Goal: Information Seeking & Learning: Learn about a topic

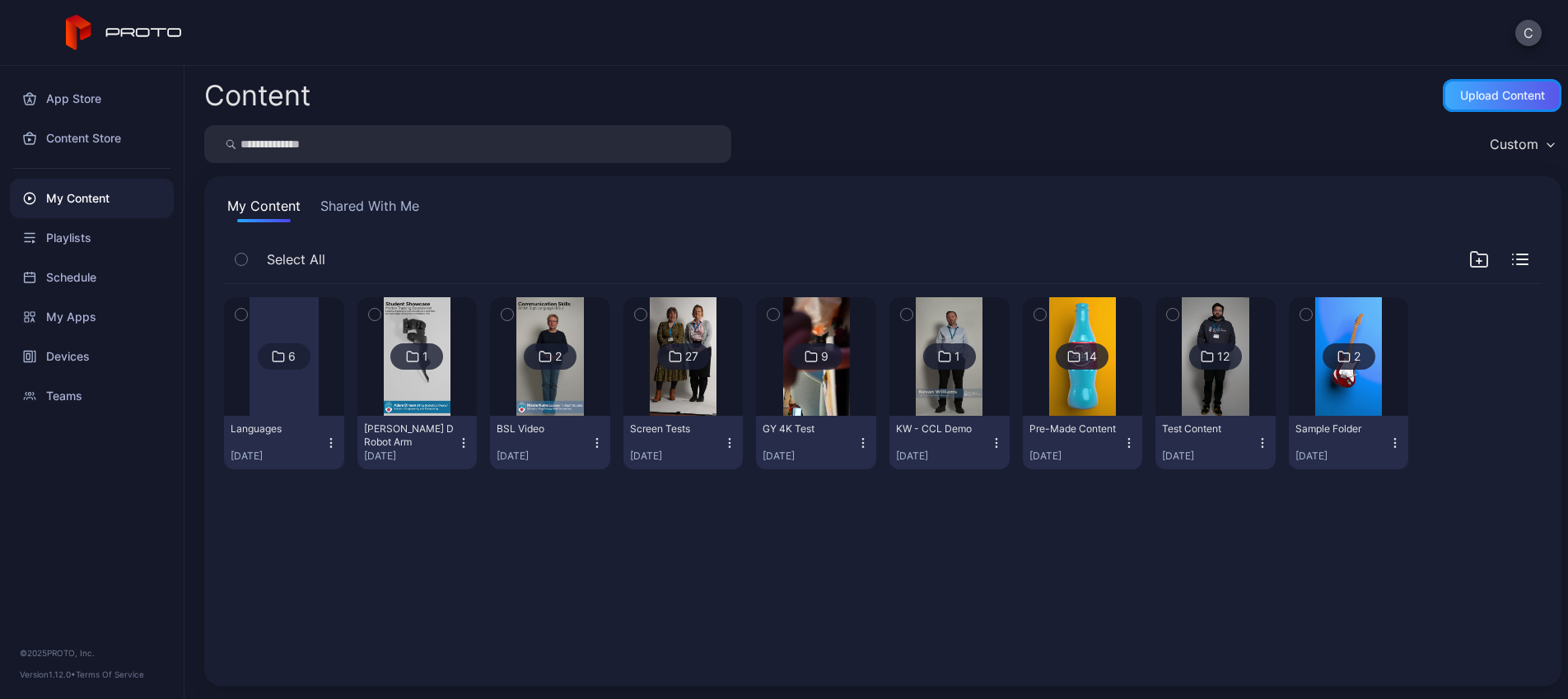
click at [1471, 93] on div "Upload Content" at bounding box center [1503, 96] width 85 height 13
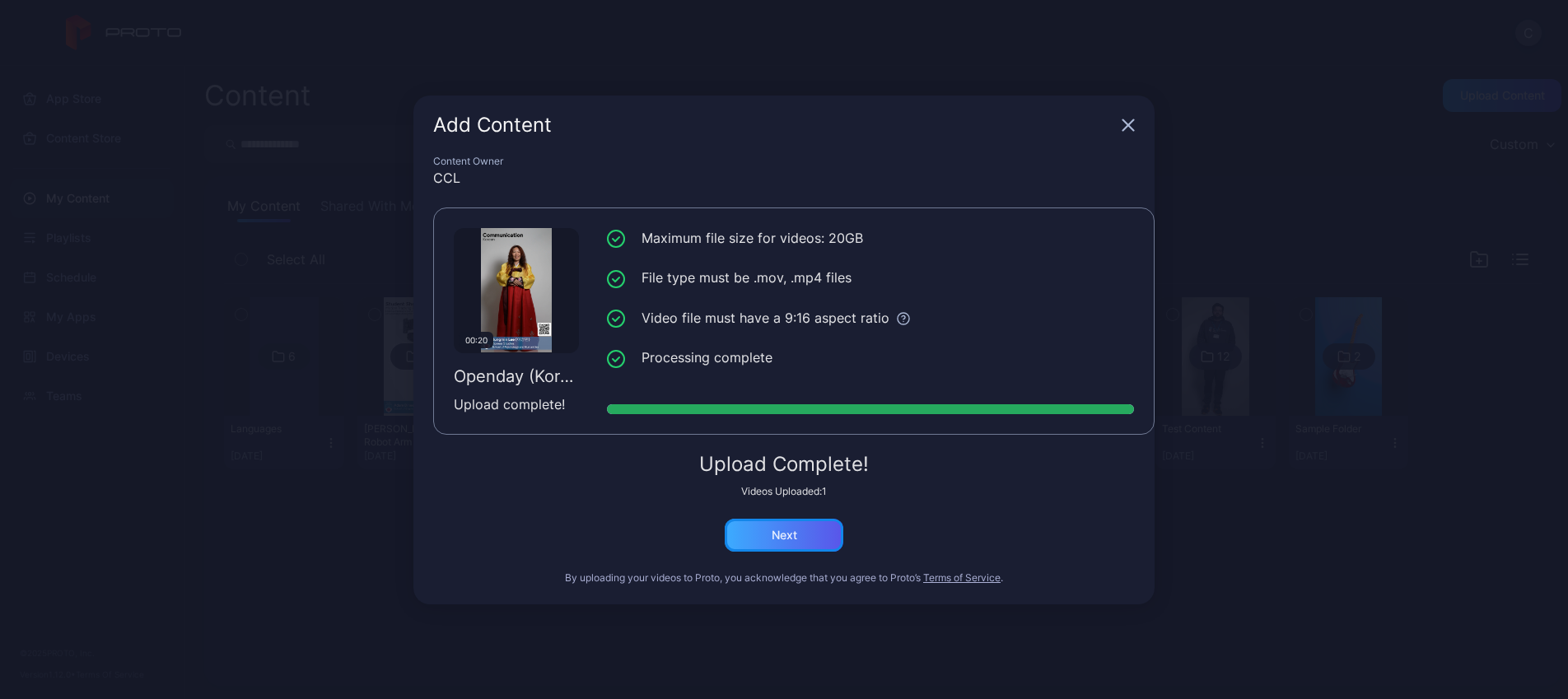
click at [792, 530] on div "Next" at bounding box center [785, 535] width 26 height 13
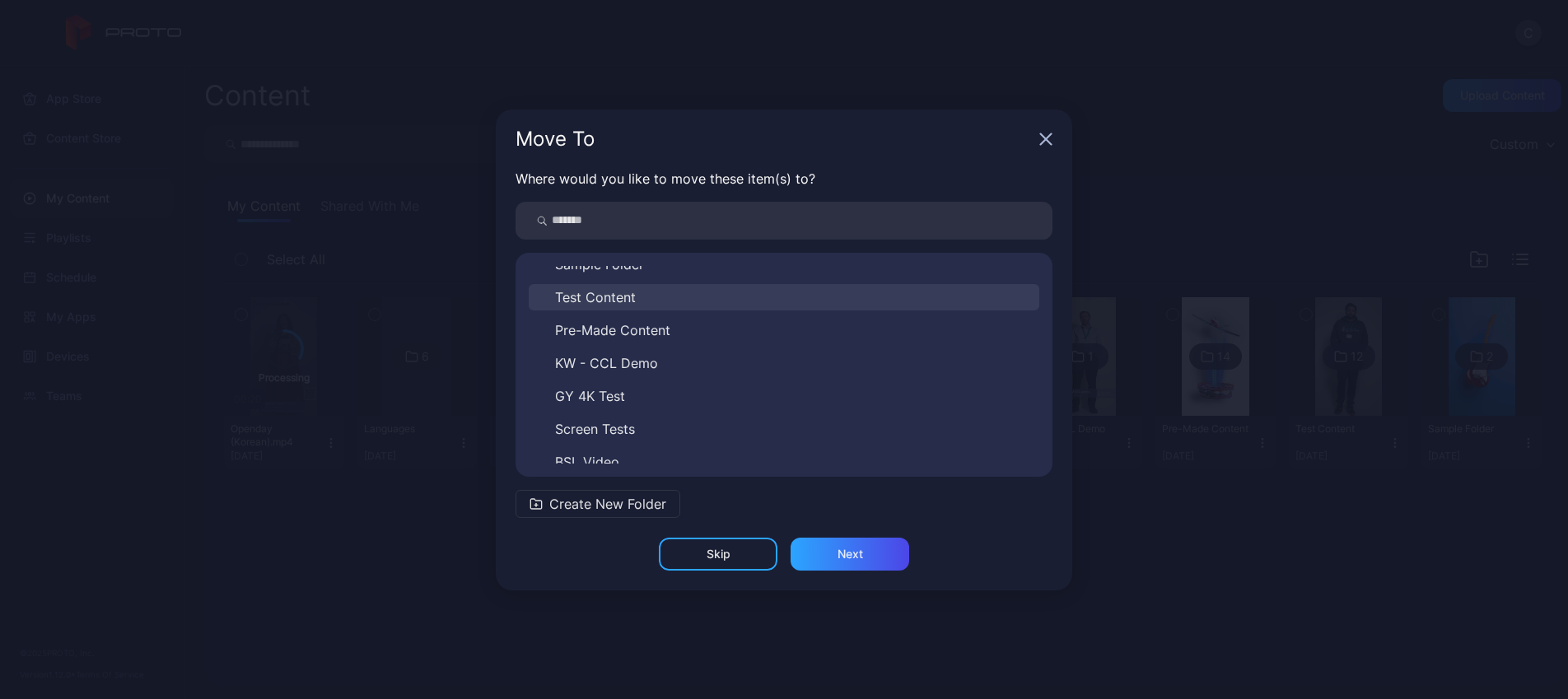
scroll to position [125, 0]
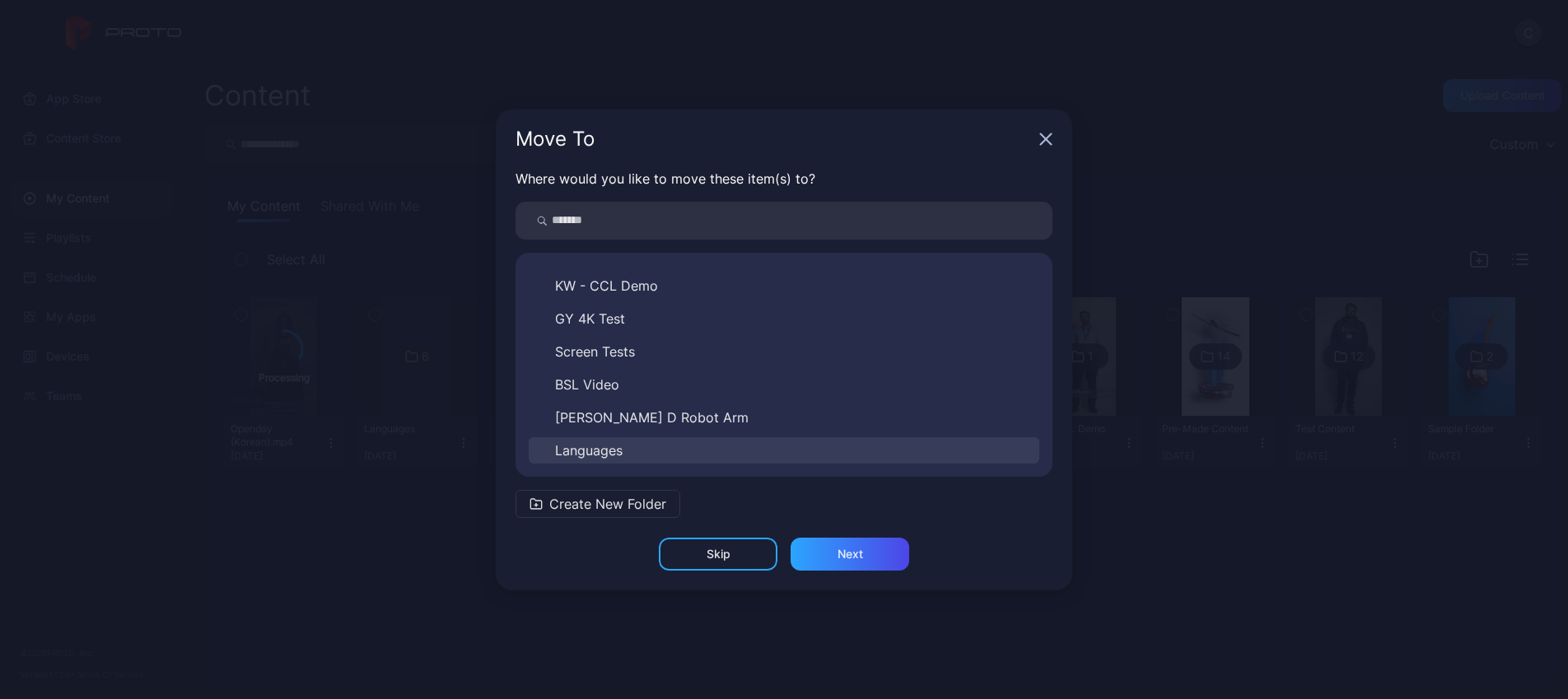
click at [613, 451] on span "Languages" at bounding box center [588, 450] width 67 height 19
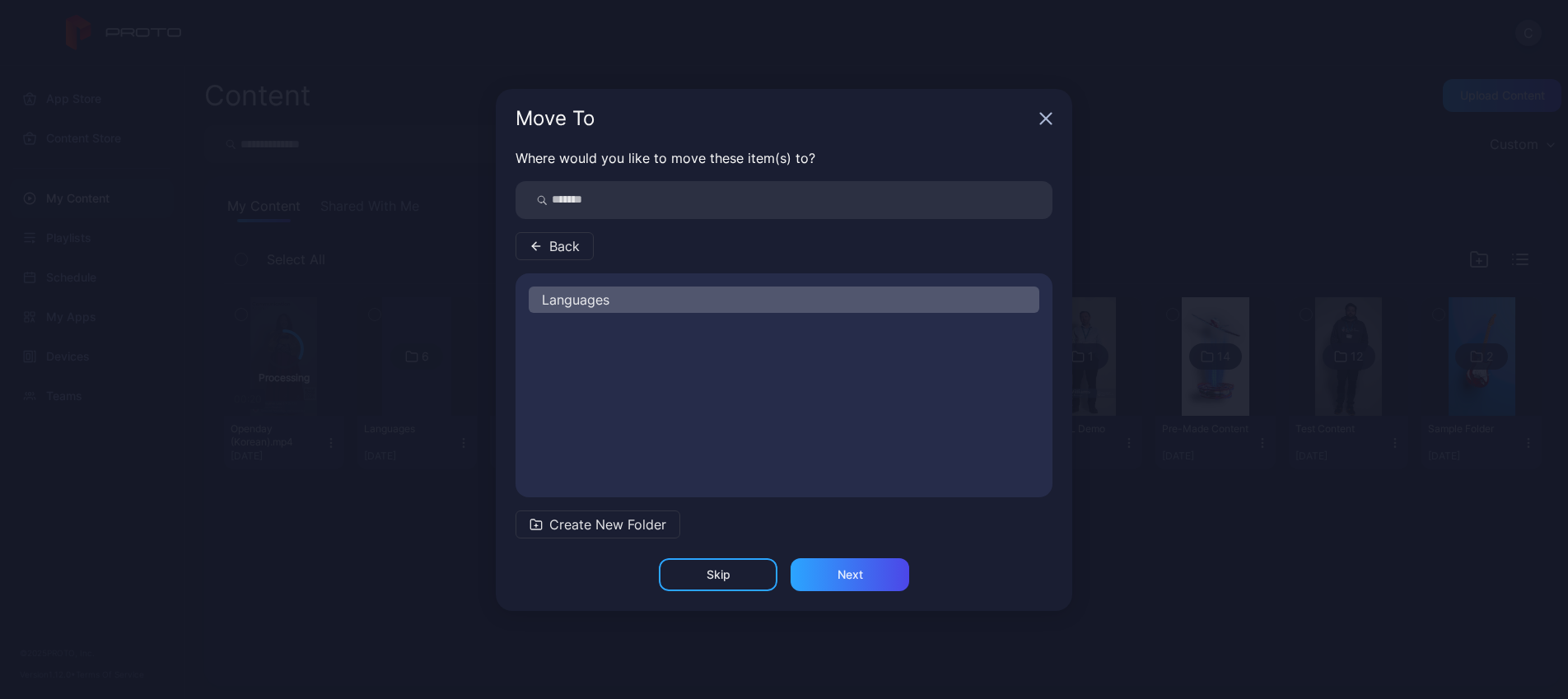
scroll to position [0, 0]
click at [833, 577] on div "Next" at bounding box center [849, 575] width 119 height 33
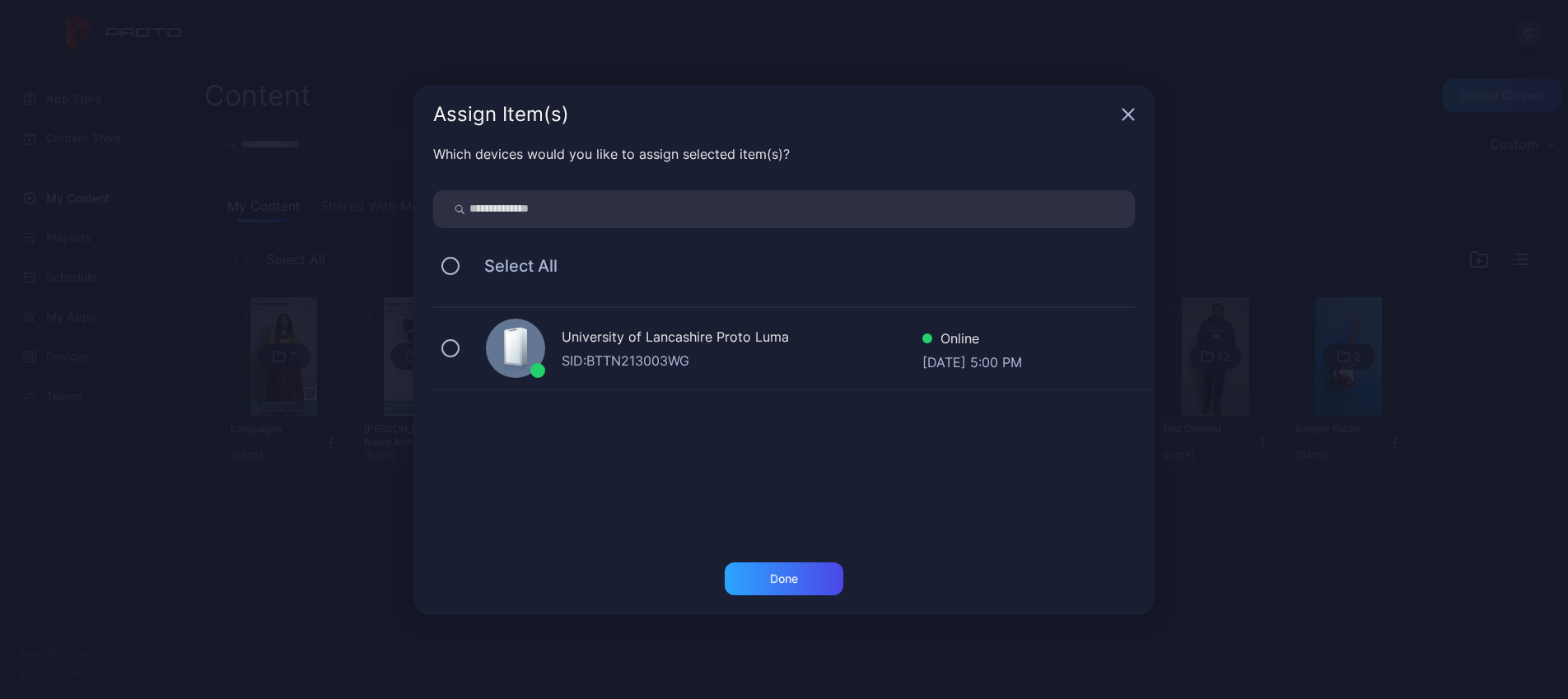
click at [663, 357] on div "SID: BTTN213003WG" at bounding box center [742, 360] width 361 height 19
click at [778, 584] on div "Done" at bounding box center [784, 579] width 28 height 13
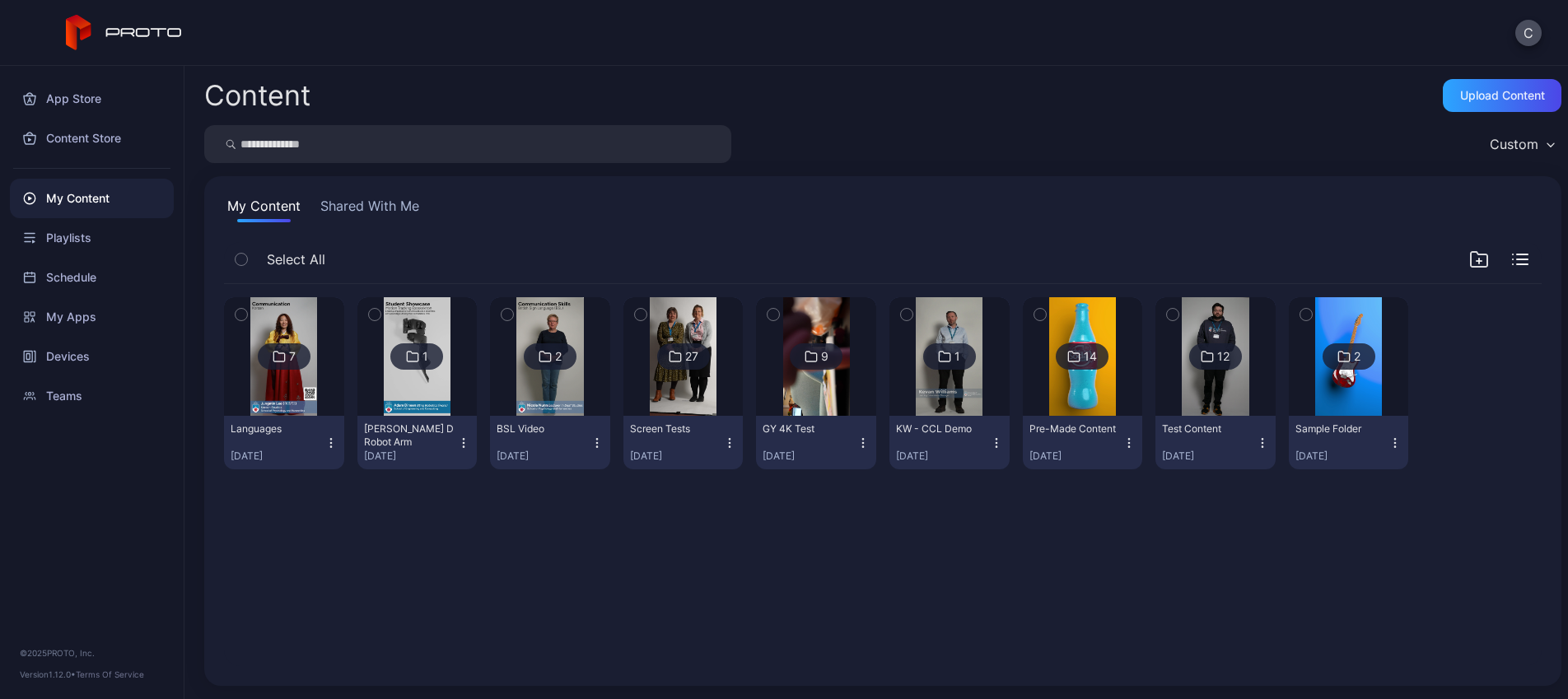
click at [294, 387] on img at bounding box center [283, 356] width 66 height 119
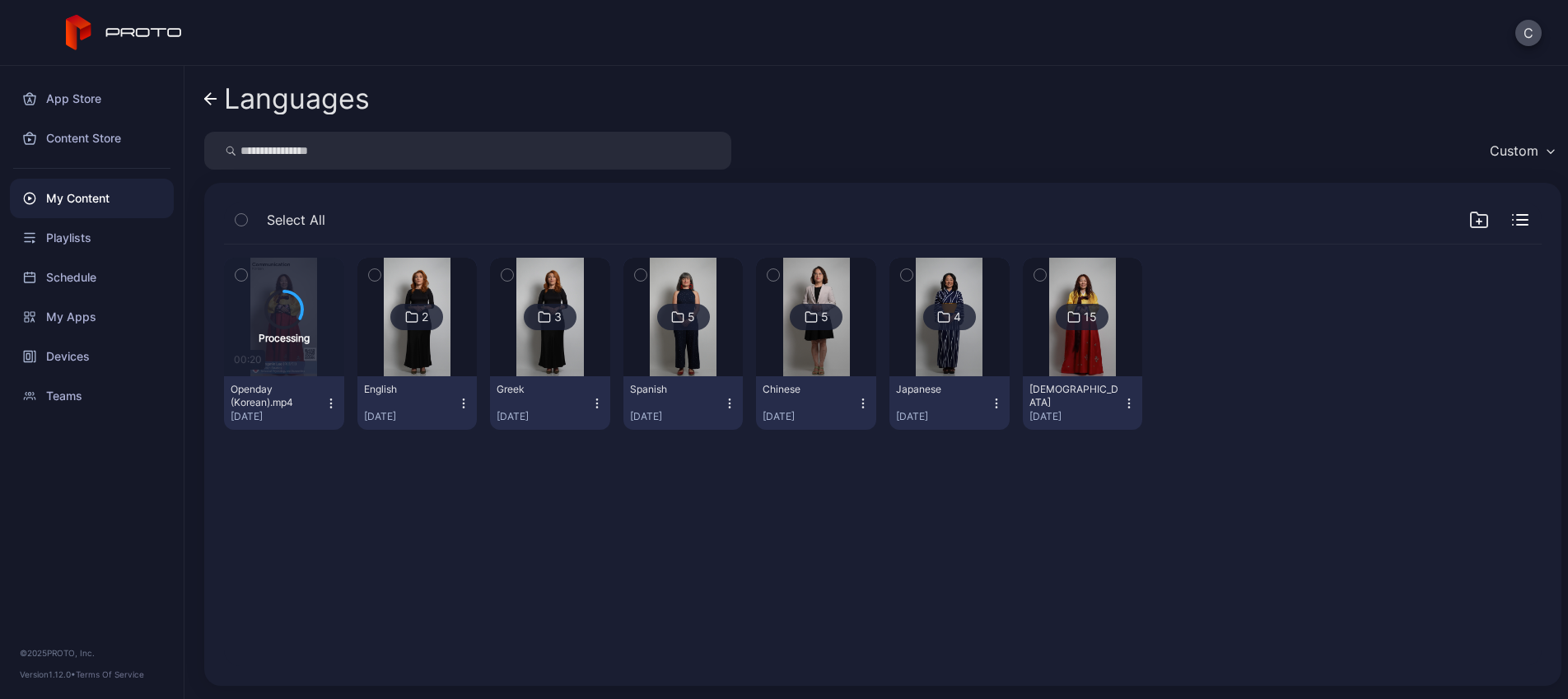
click at [1470, 219] on icon "button" at bounding box center [1479, 219] width 19 height 19
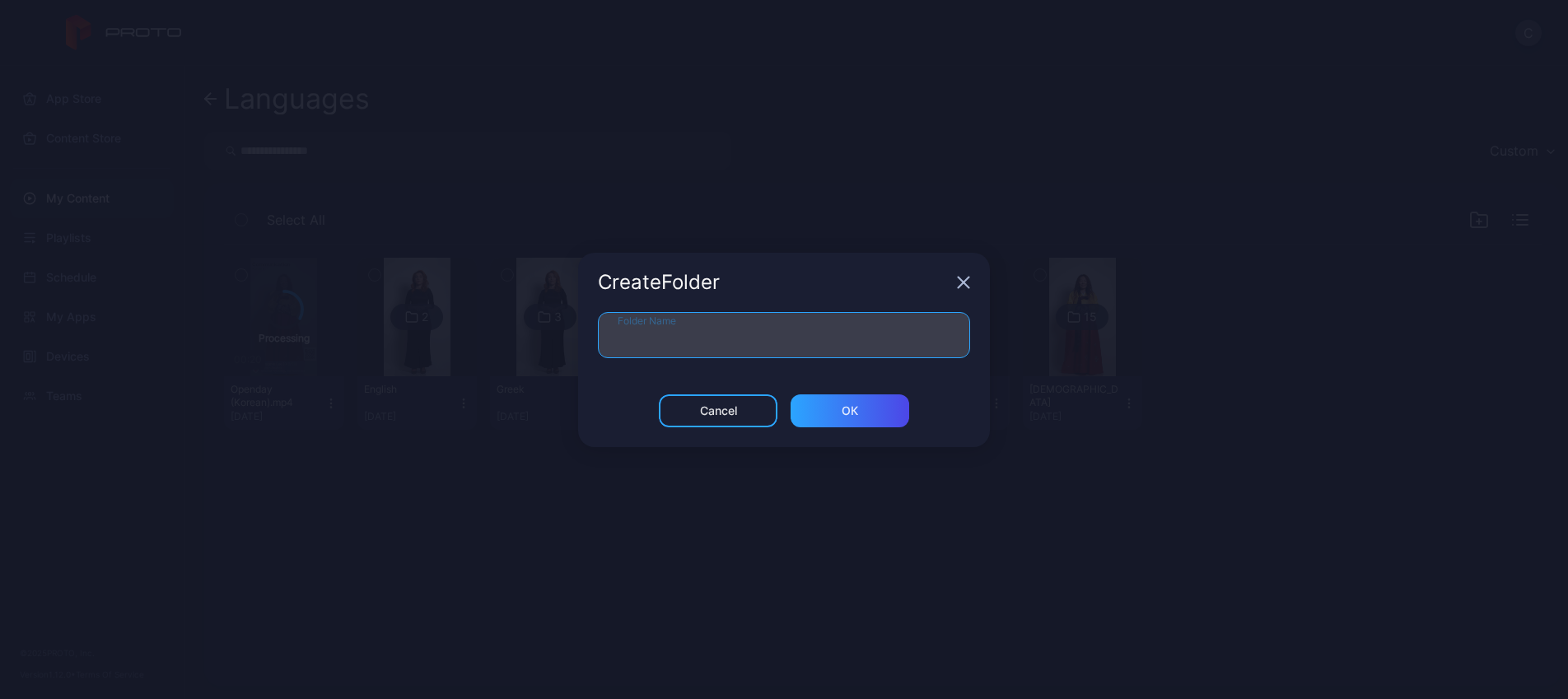
click at [800, 325] on input "Folder Name" at bounding box center [784, 335] width 373 height 46
type input "*"
type input "**********"
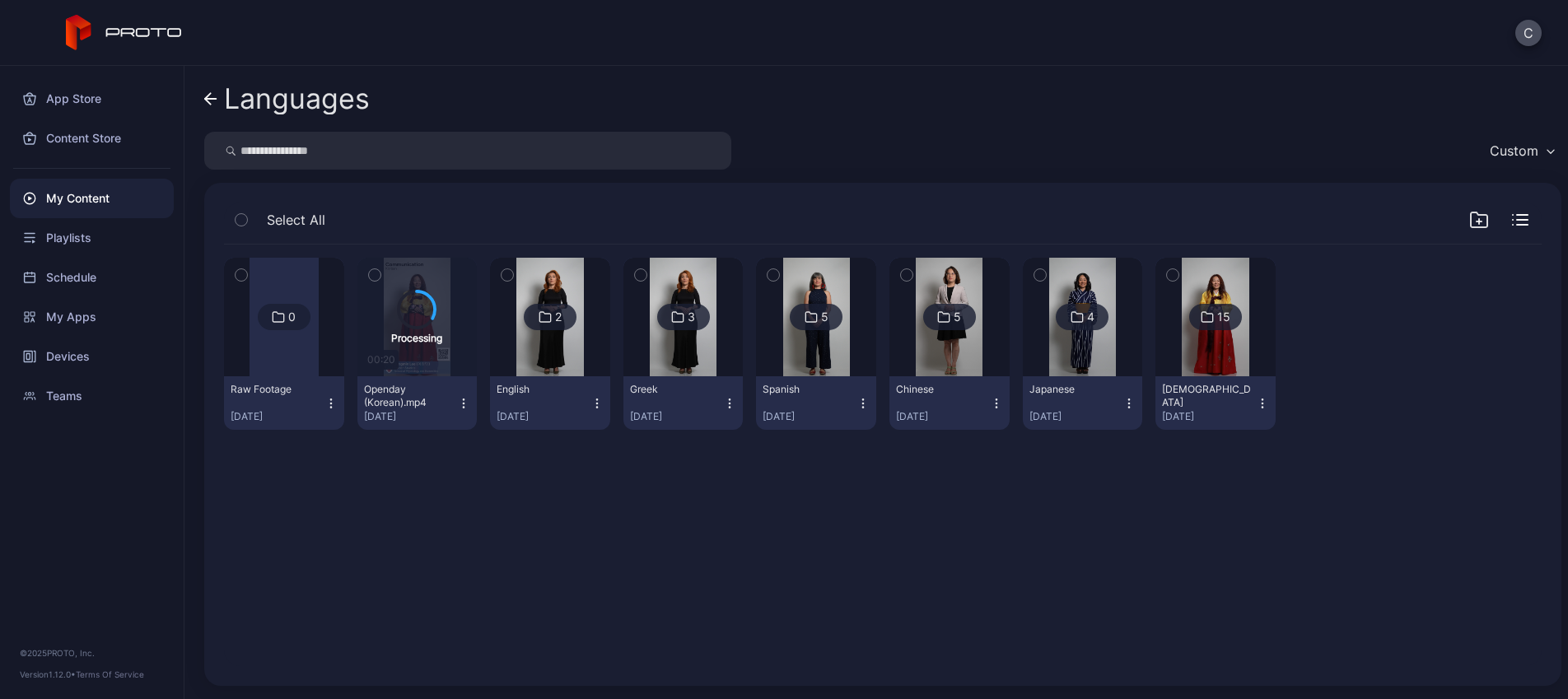
click at [513, 270] on icon "button" at bounding box center [507, 275] width 12 height 18
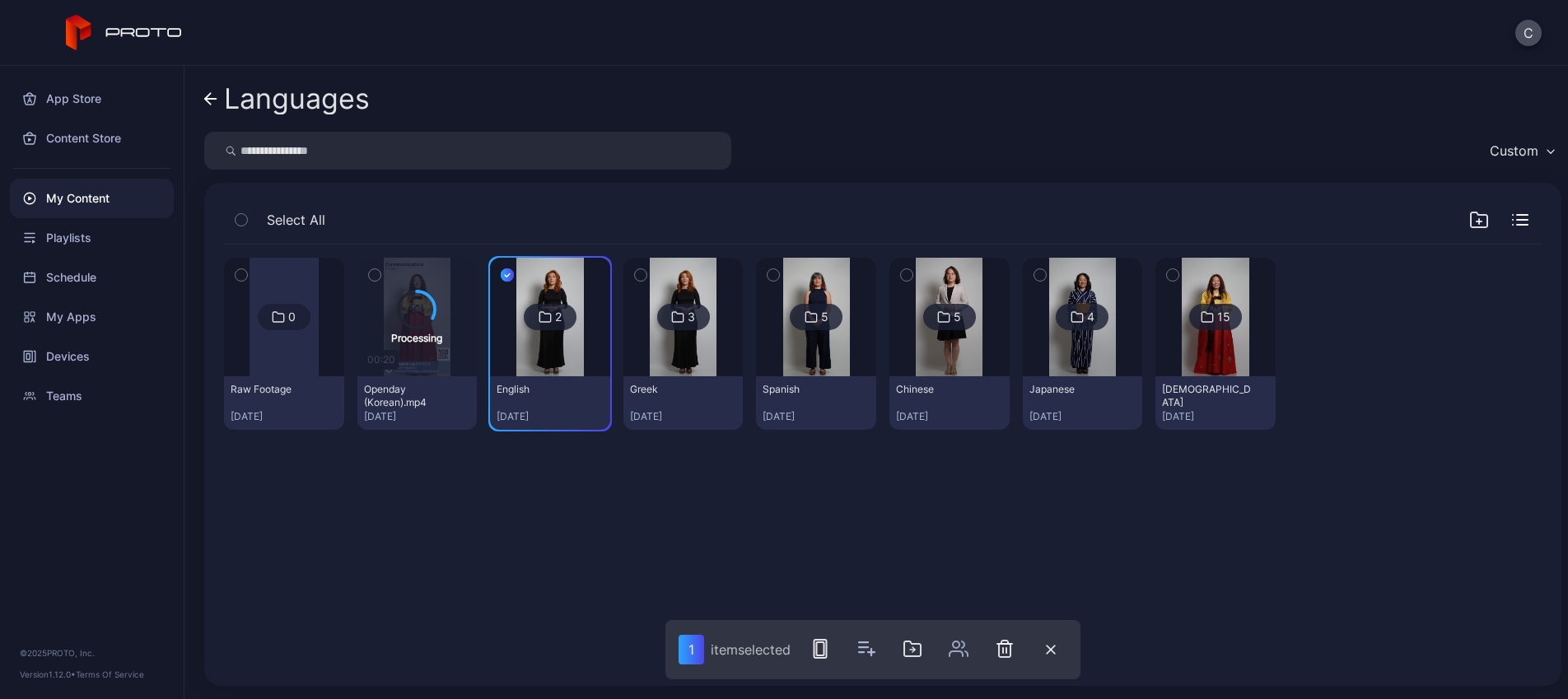
click at [658, 270] on button "button" at bounding box center [641, 275] width 35 height 35
click at [790, 279] on button "button" at bounding box center [774, 275] width 35 height 35
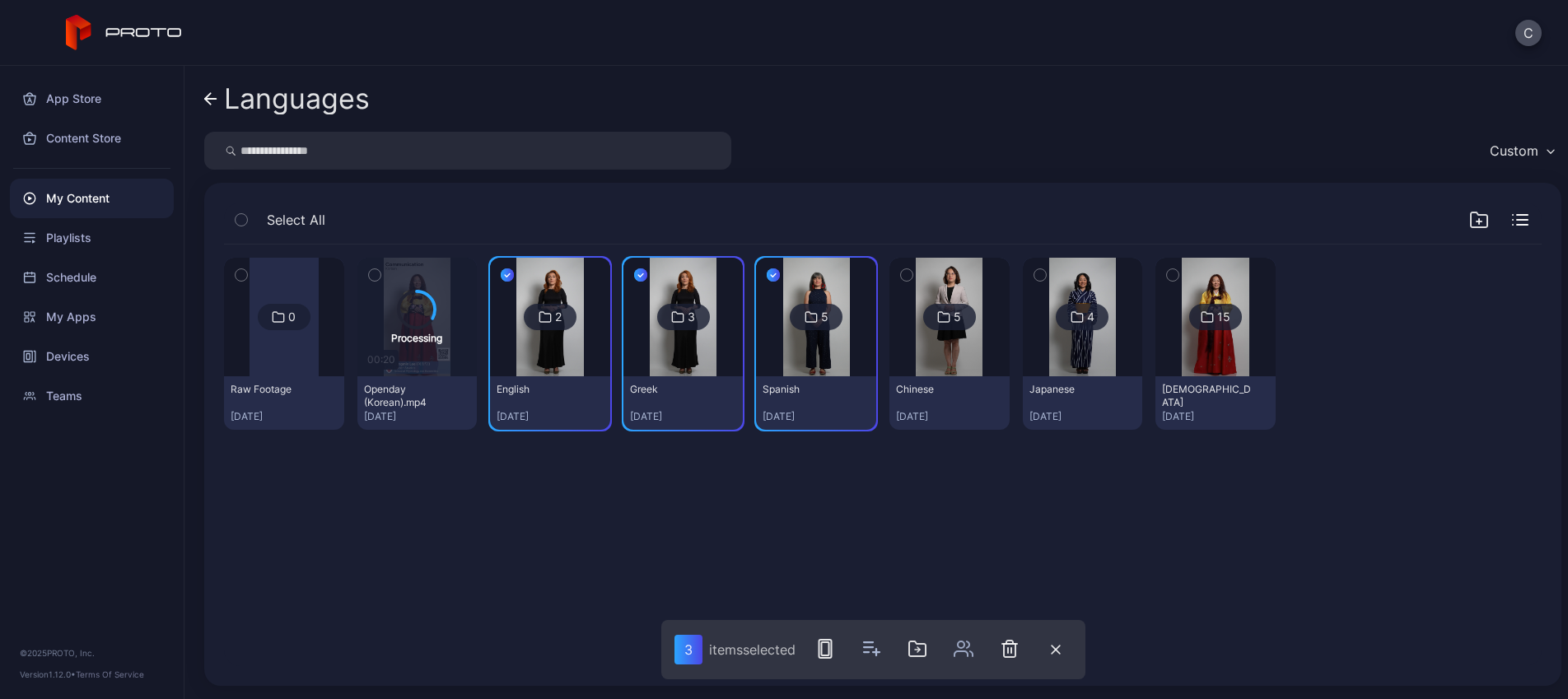
drag, startPoint x: 971, startPoint y: 276, endPoint x: 1079, endPoint y: 272, distance: 108.1
click at [913, 275] on icon "button" at bounding box center [906, 275] width 12 height 18
click at [1046, 270] on icon "button" at bounding box center [1040, 275] width 12 height 18
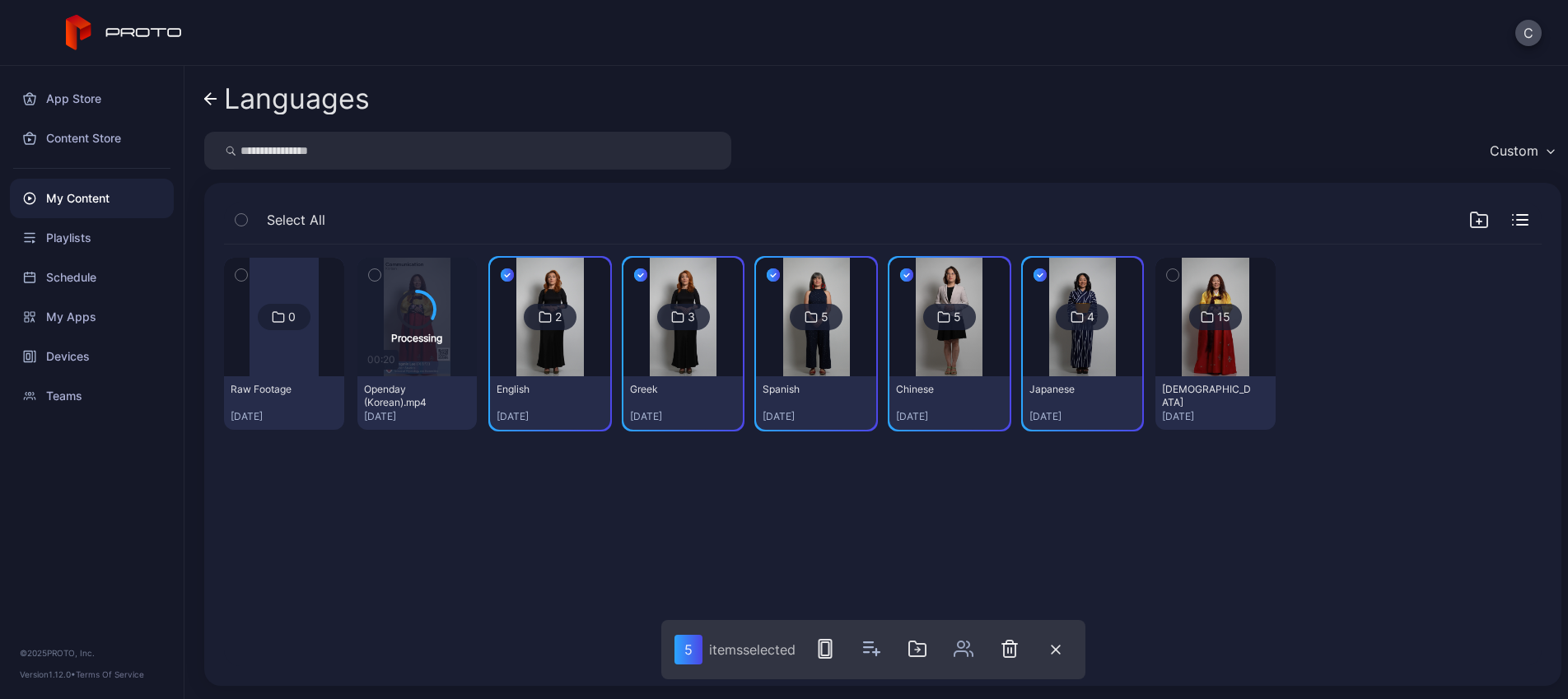
click at [1179, 271] on icon "button" at bounding box center [1172, 275] width 12 height 18
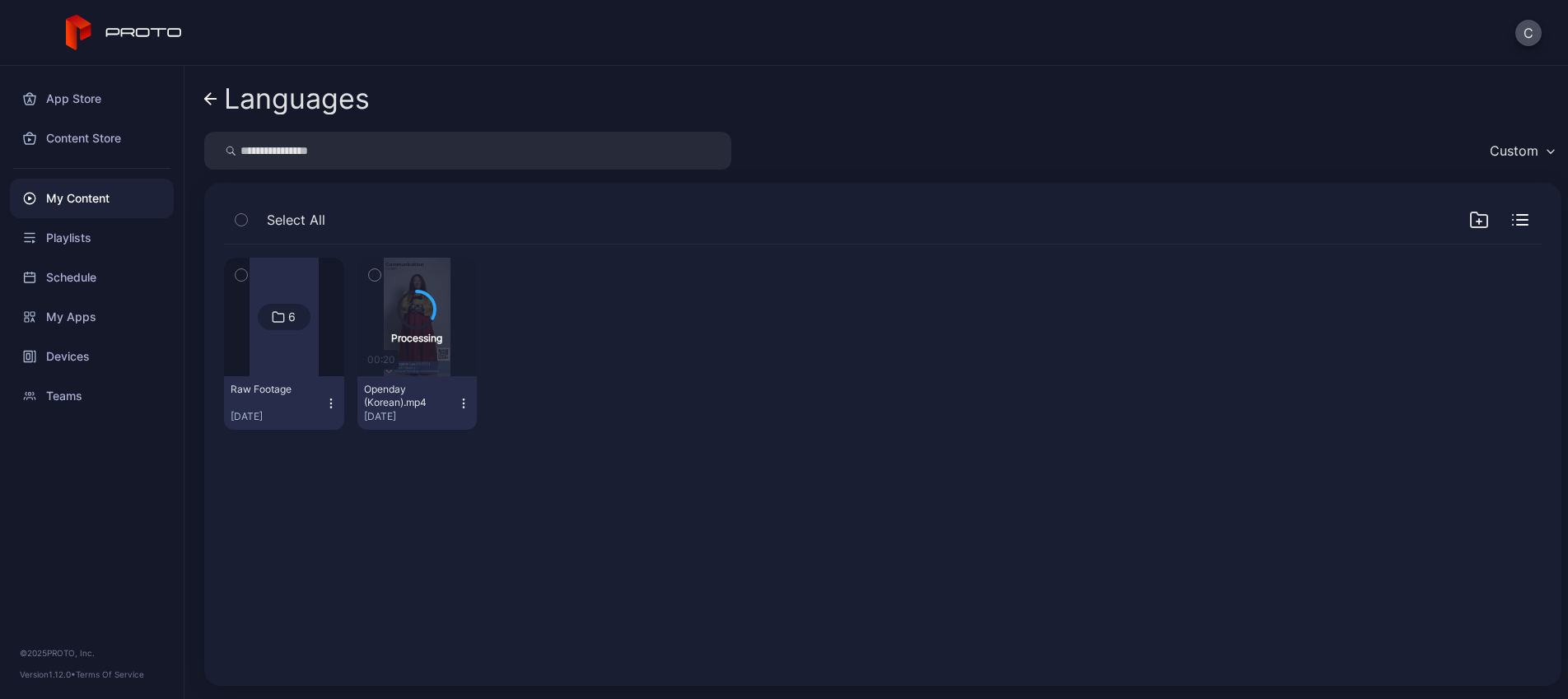
click at [1470, 217] on icon "button" at bounding box center [1479, 219] width 19 height 19
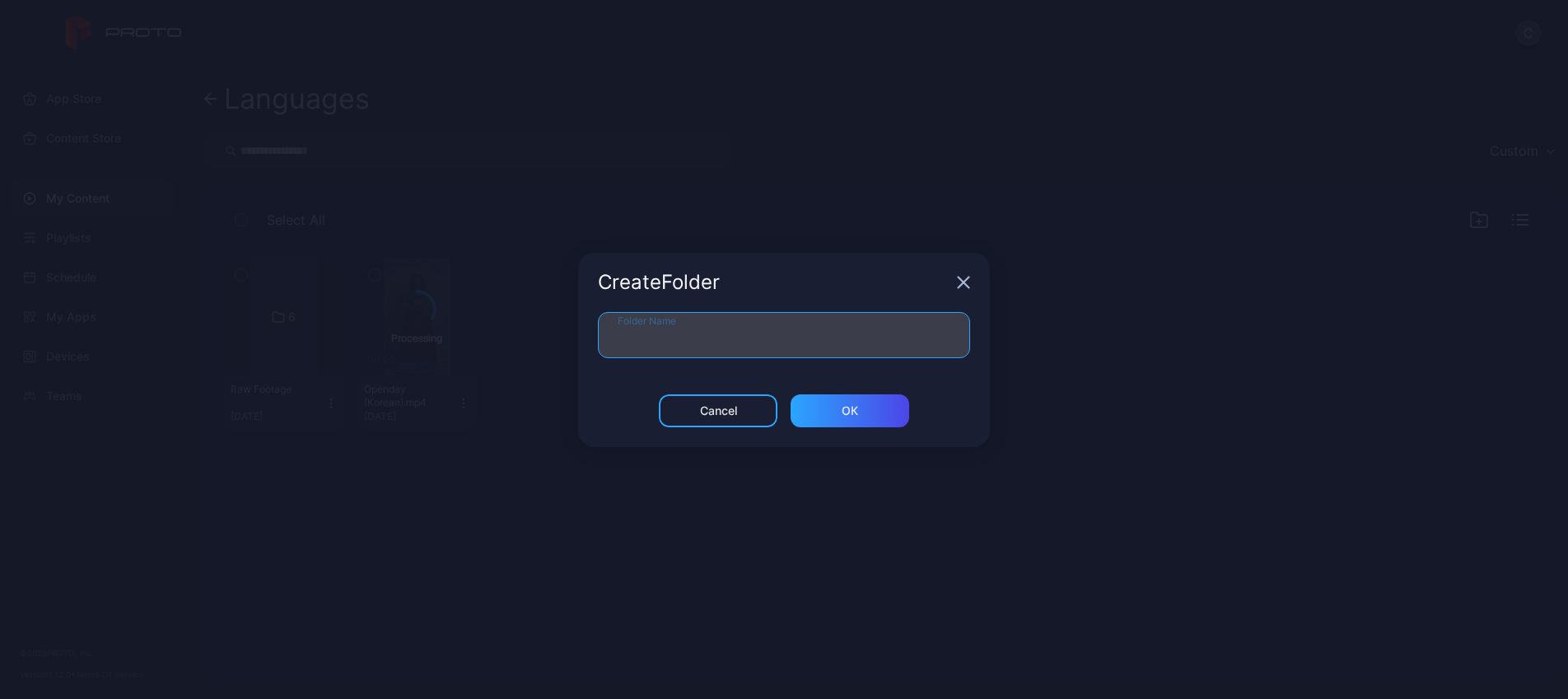
click at [755, 338] on input "Folder Name" at bounding box center [784, 335] width 373 height 46
type input "**********"
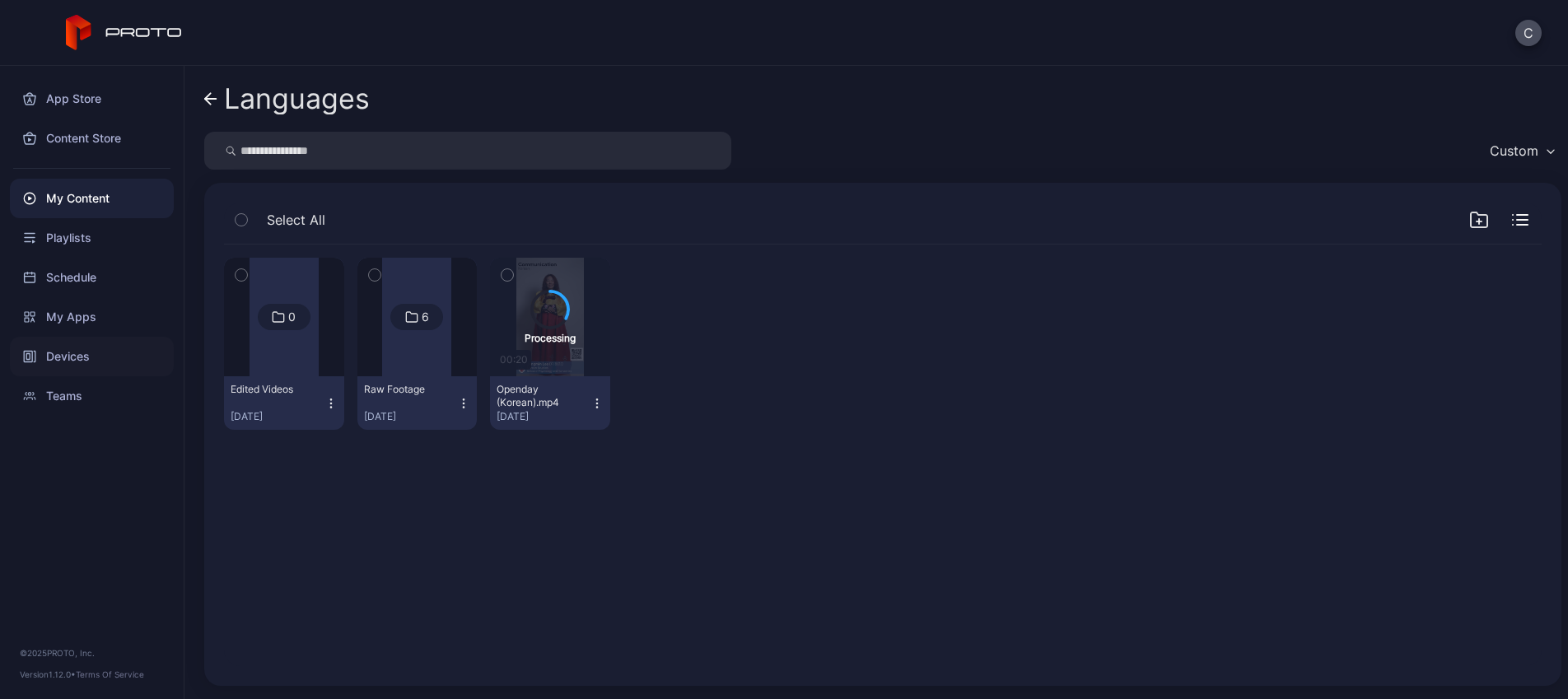
click at [68, 367] on div "Devices" at bounding box center [92, 356] width 164 height 40
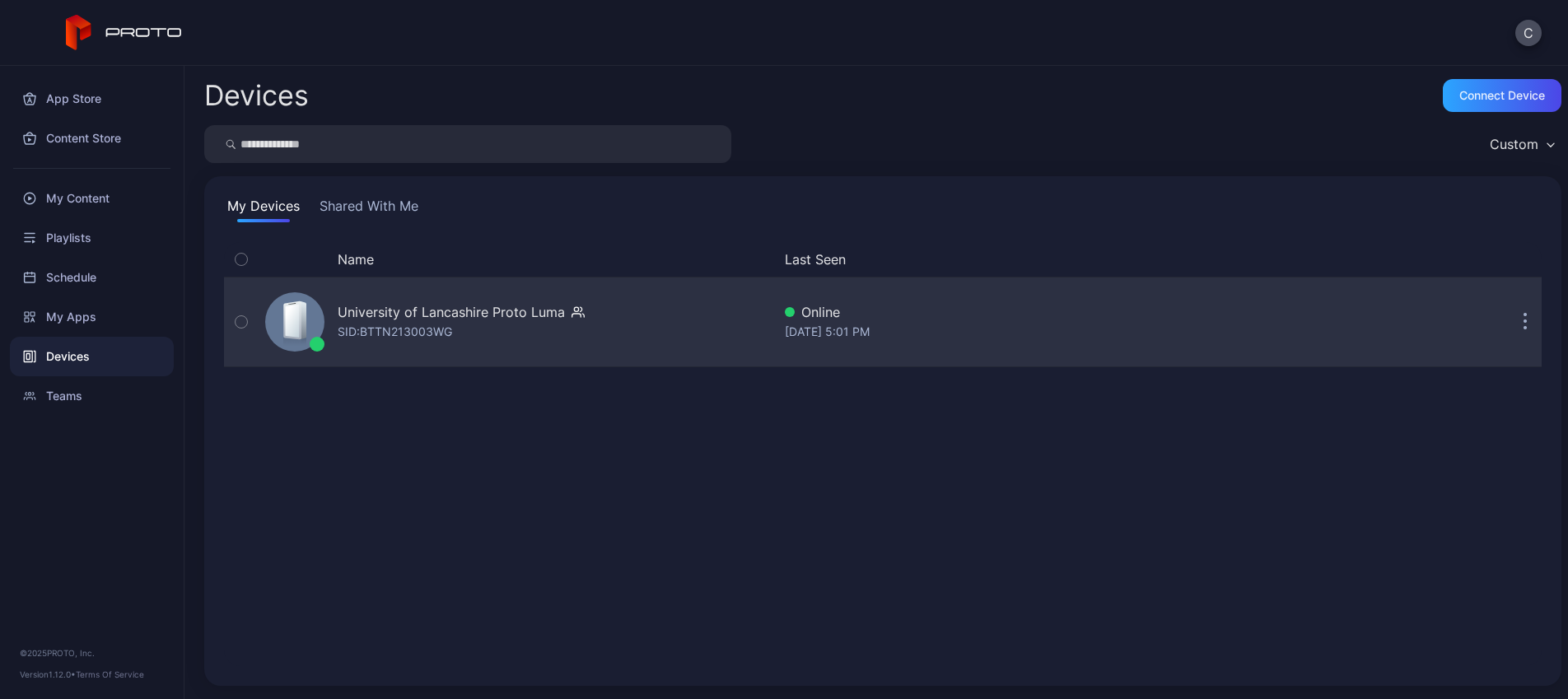
click at [333, 287] on div "University of Lancashire Proto [PERSON_NAME]: BTTN213003WG" at bounding box center [515, 322] width 513 height 83
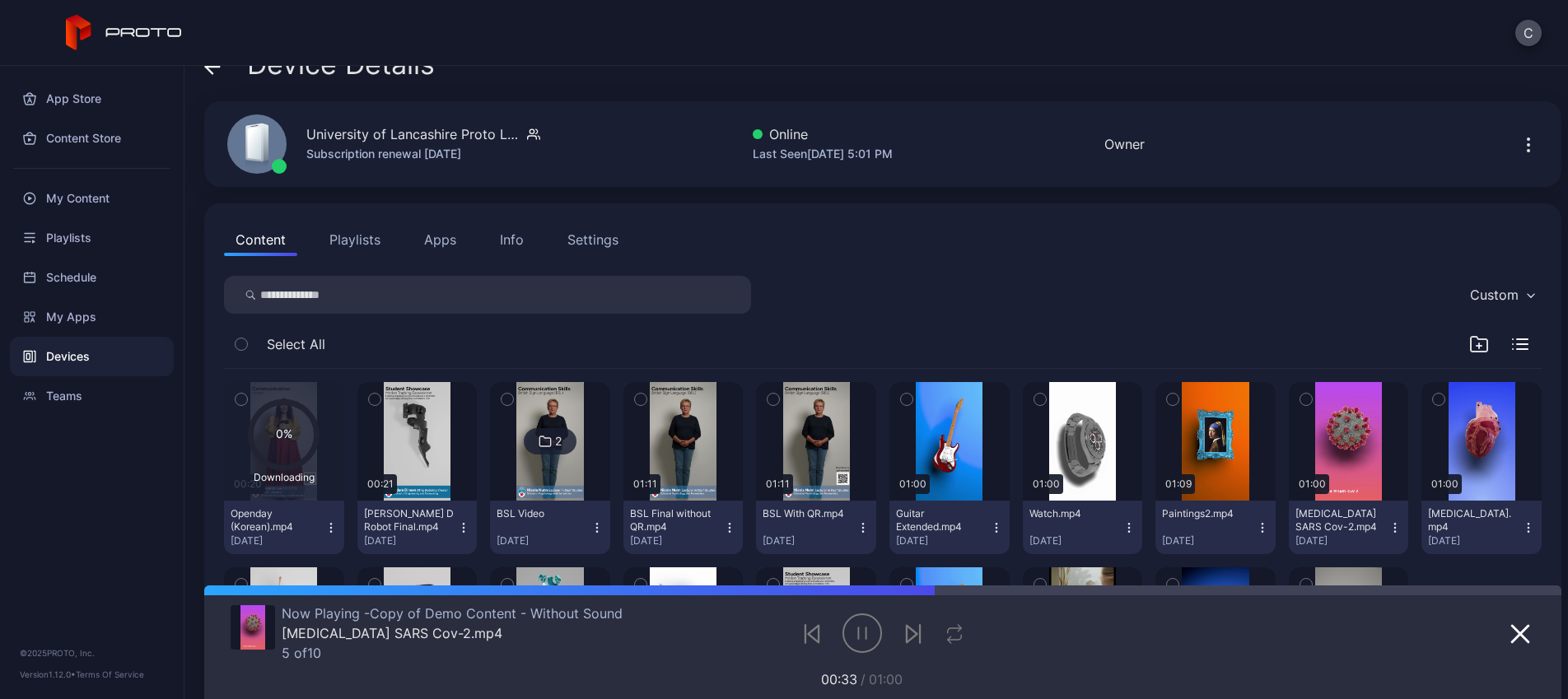
scroll to position [145, 0]
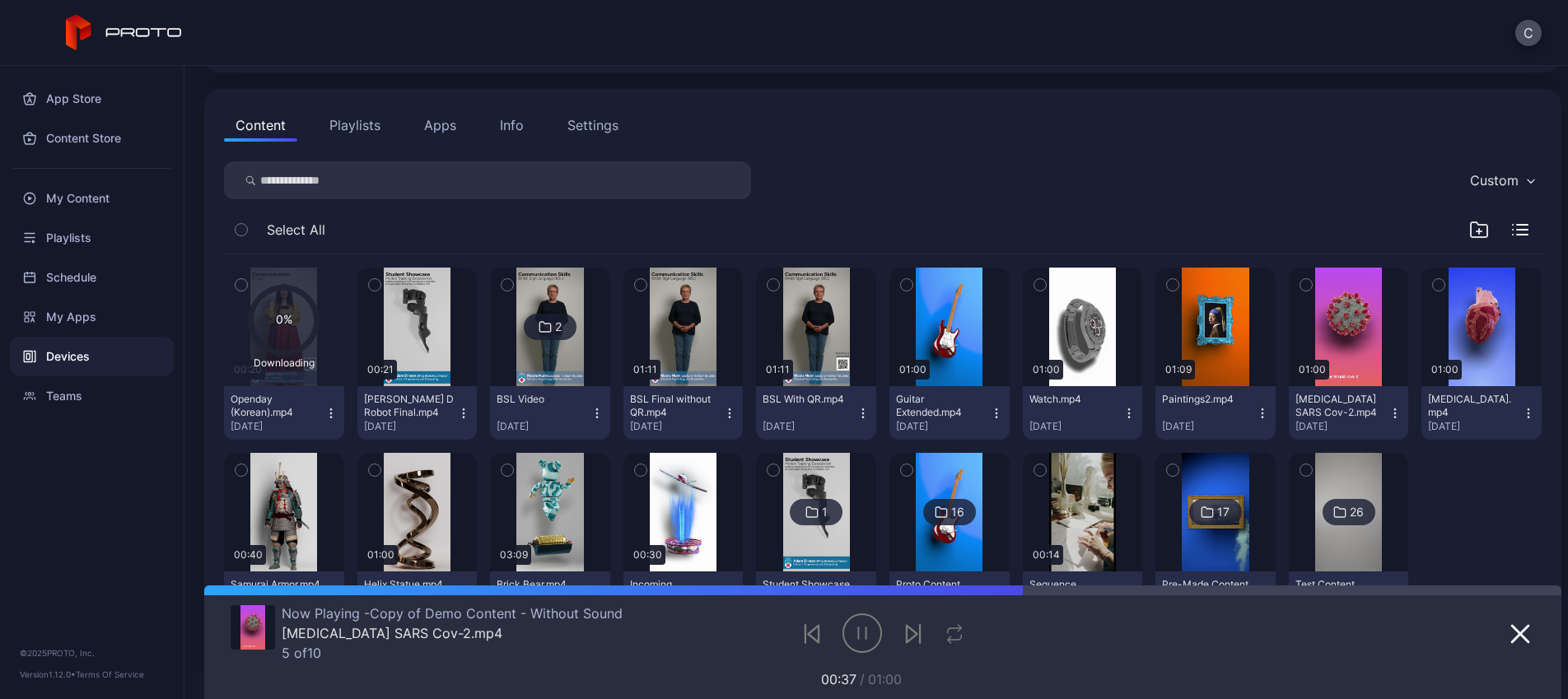
click at [334, 121] on button "Playlists" at bounding box center [354, 125] width 75 height 33
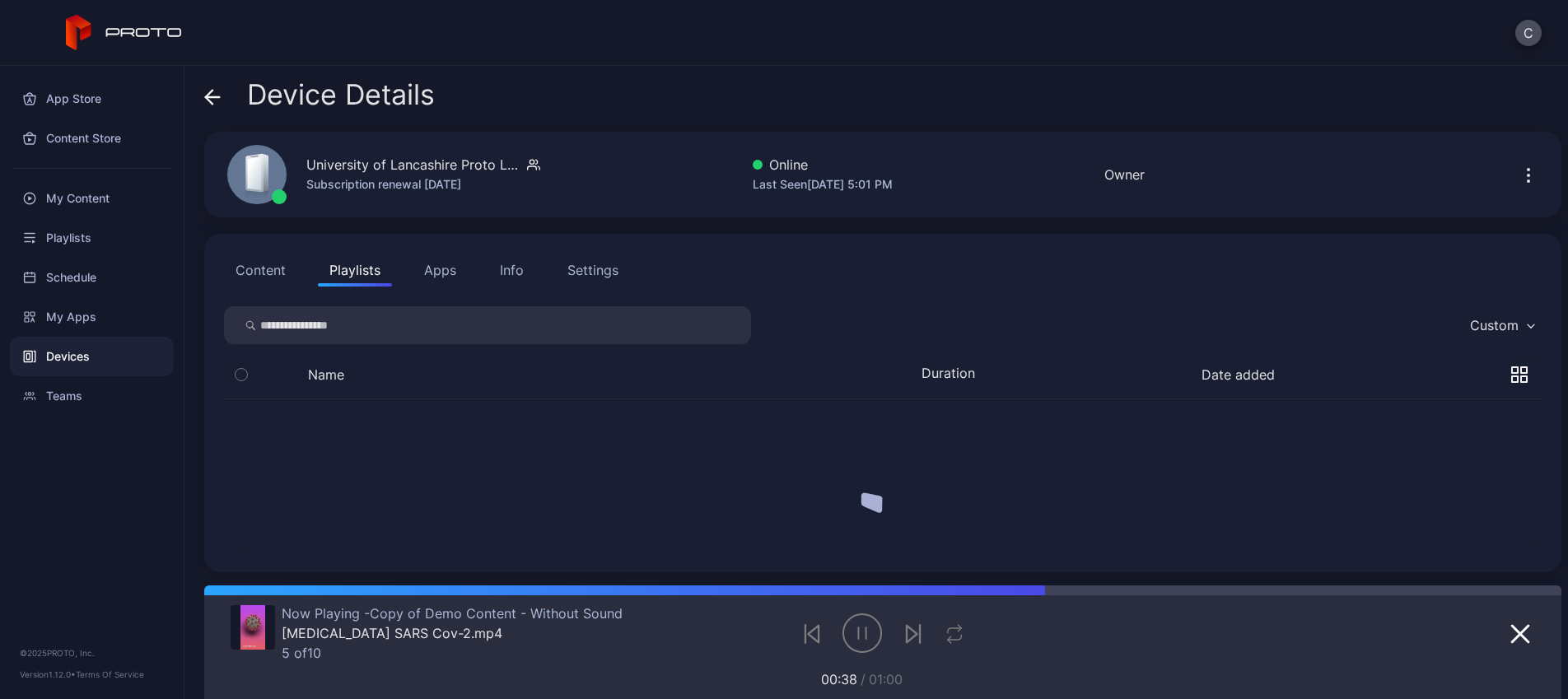
scroll to position [0, 0]
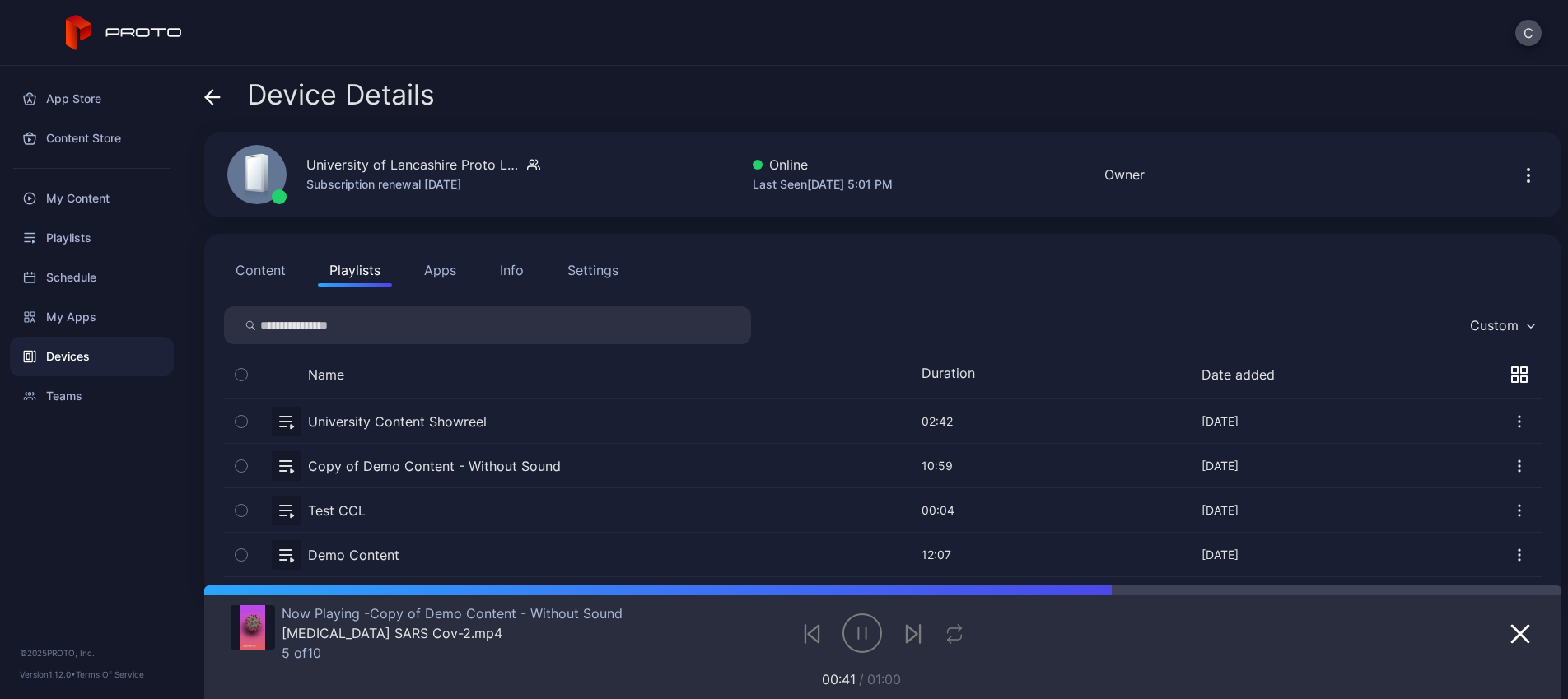
click at [259, 265] on button "Content" at bounding box center [260, 270] width 74 height 33
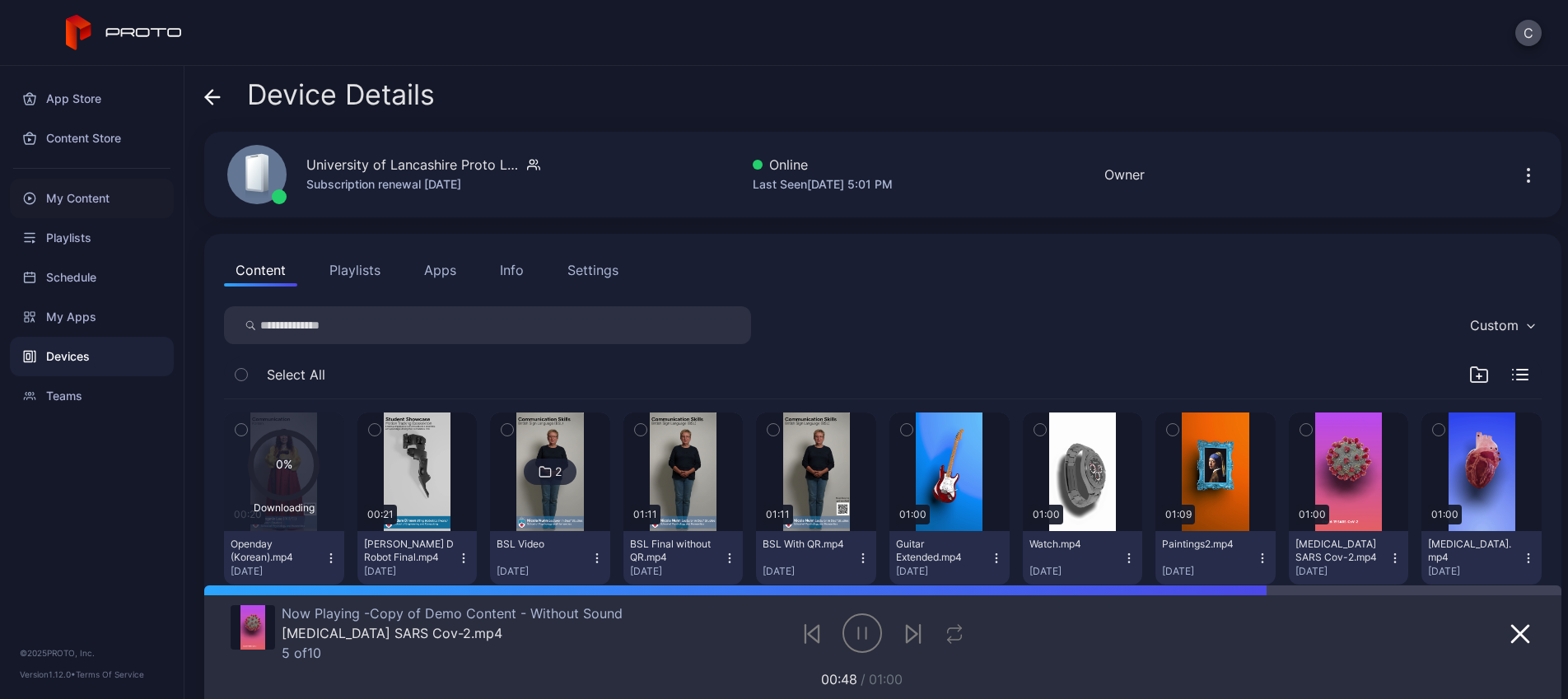
click at [103, 209] on div "My Content" at bounding box center [92, 198] width 164 height 40
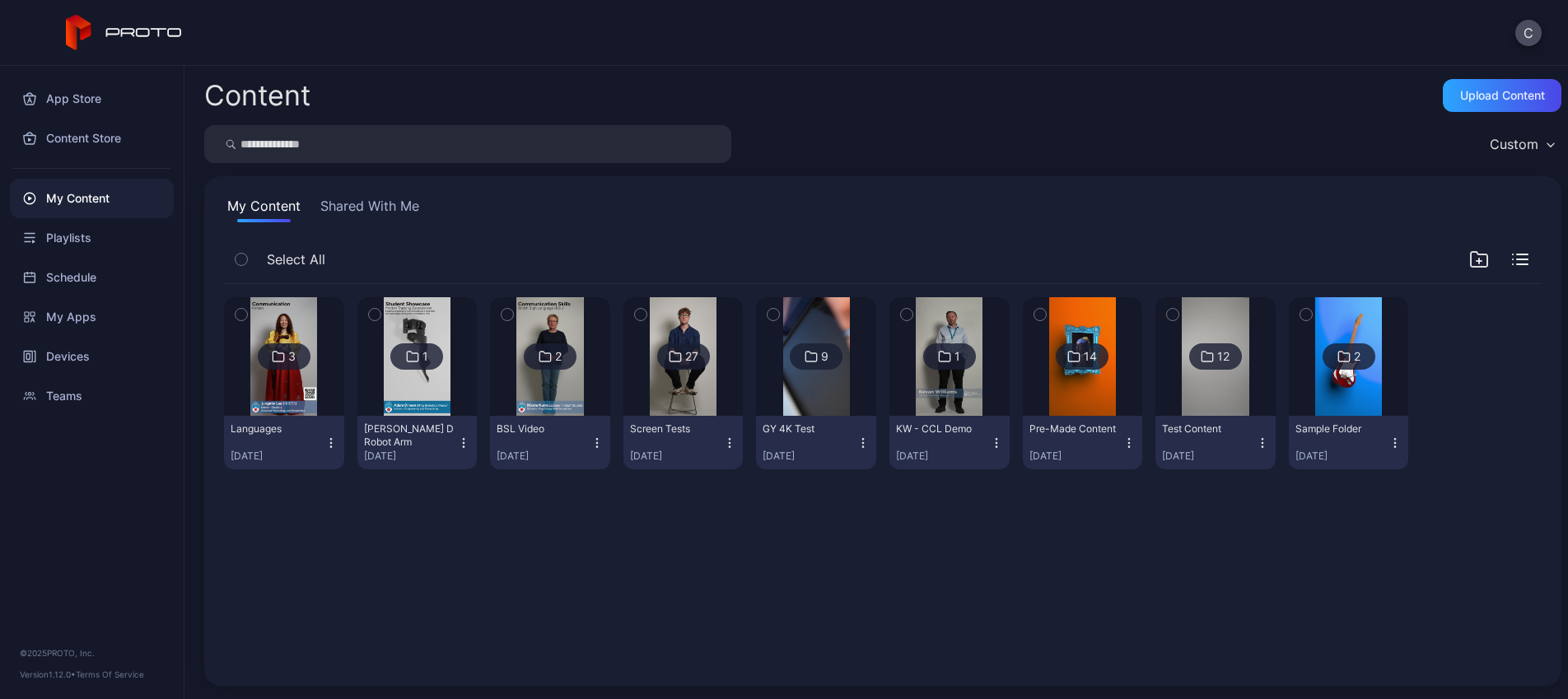
click at [298, 392] on img at bounding box center [283, 356] width 66 height 119
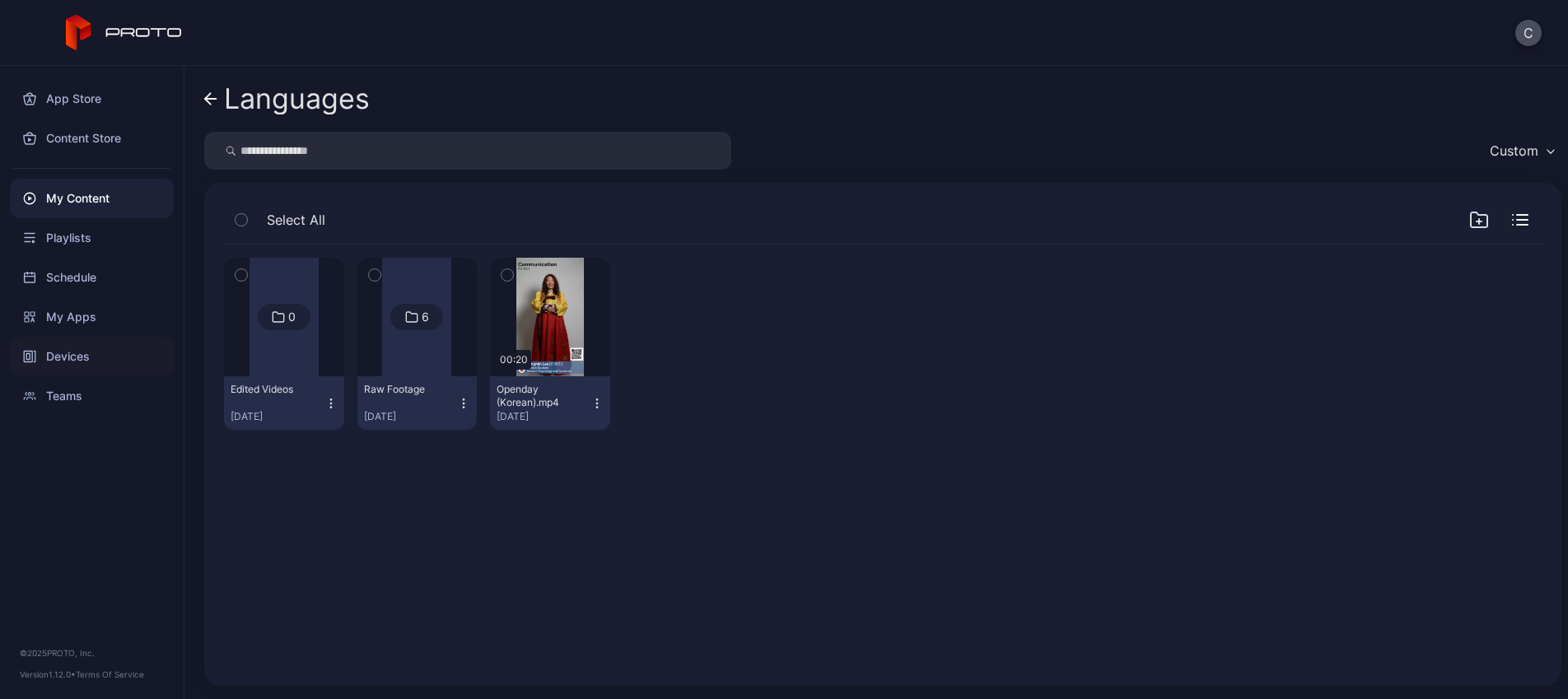
click at [78, 363] on div "Devices" at bounding box center [92, 356] width 164 height 40
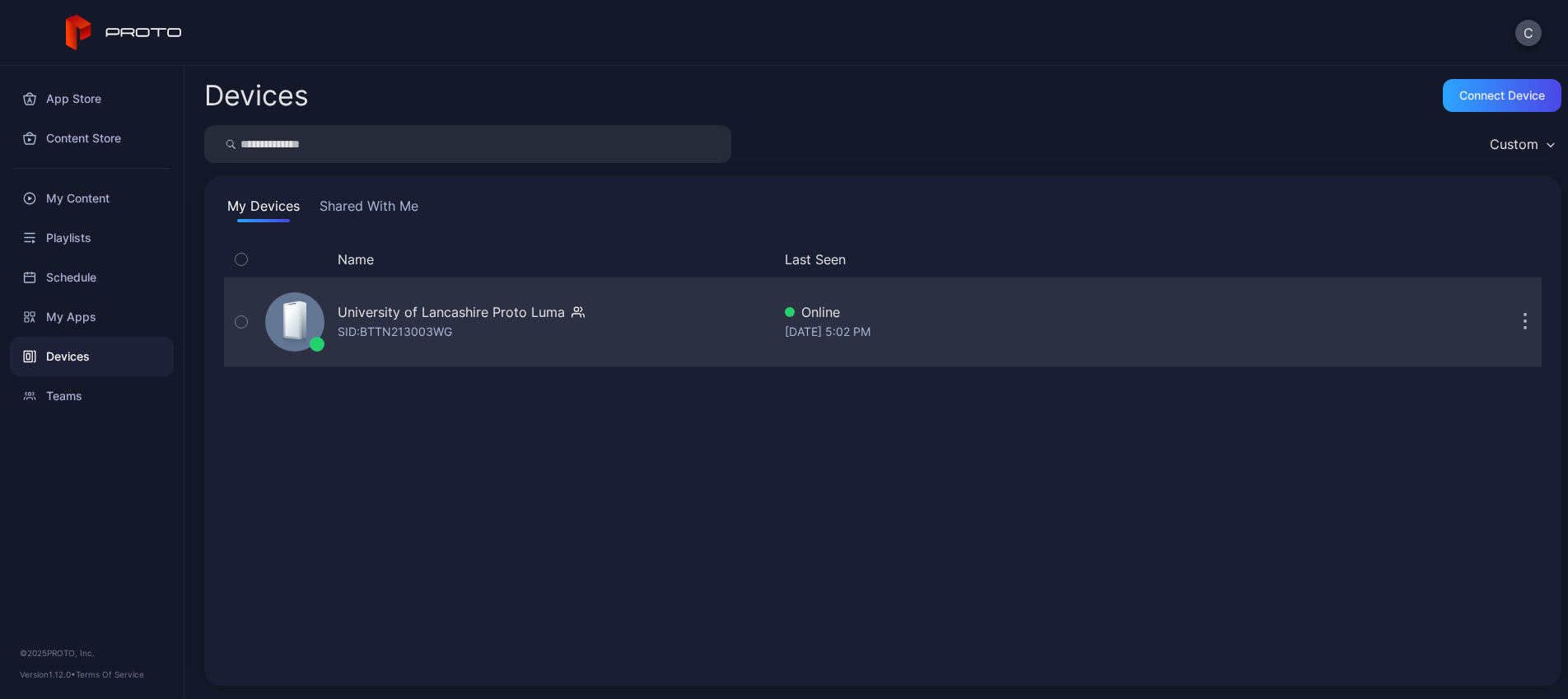
click at [291, 337] on icon at bounding box center [293, 321] width 18 height 39
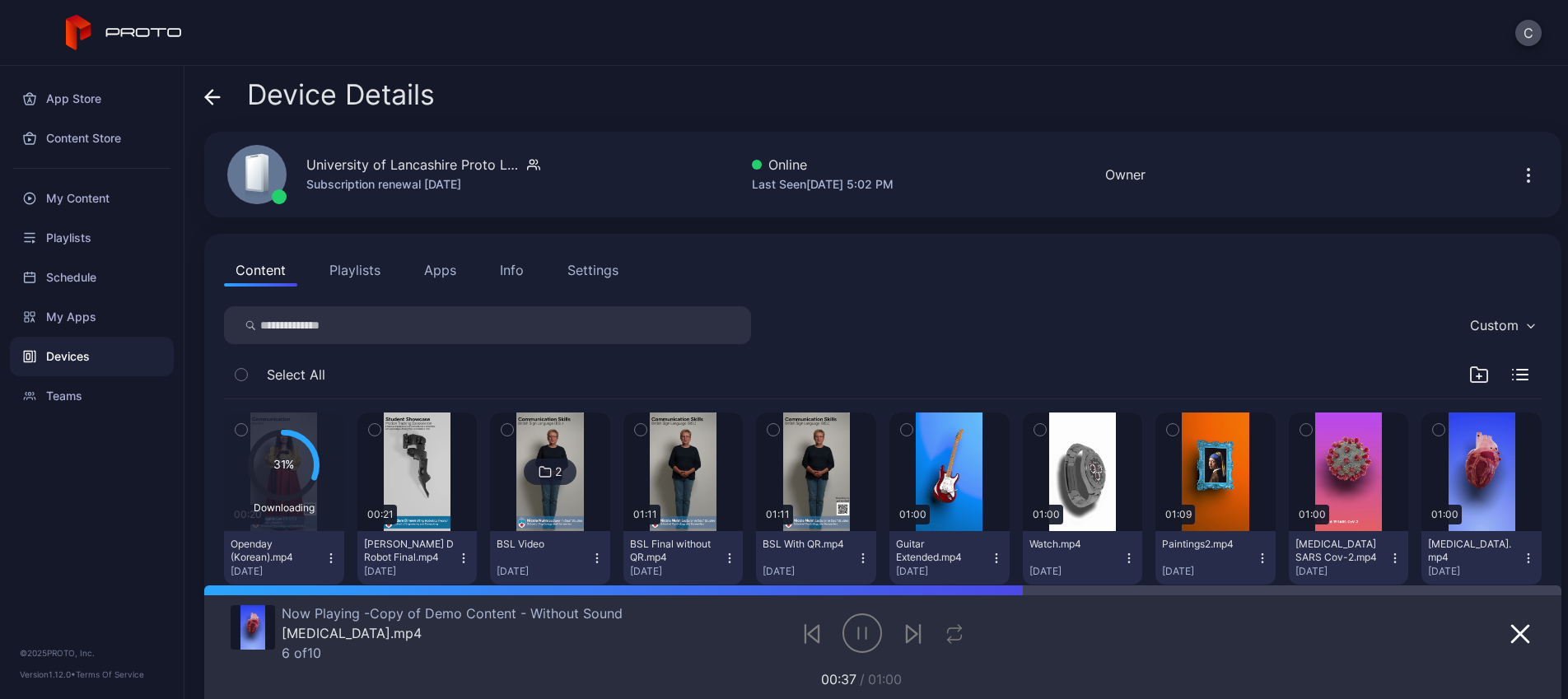
click at [593, 269] on div "Settings" at bounding box center [593, 269] width 51 height 19
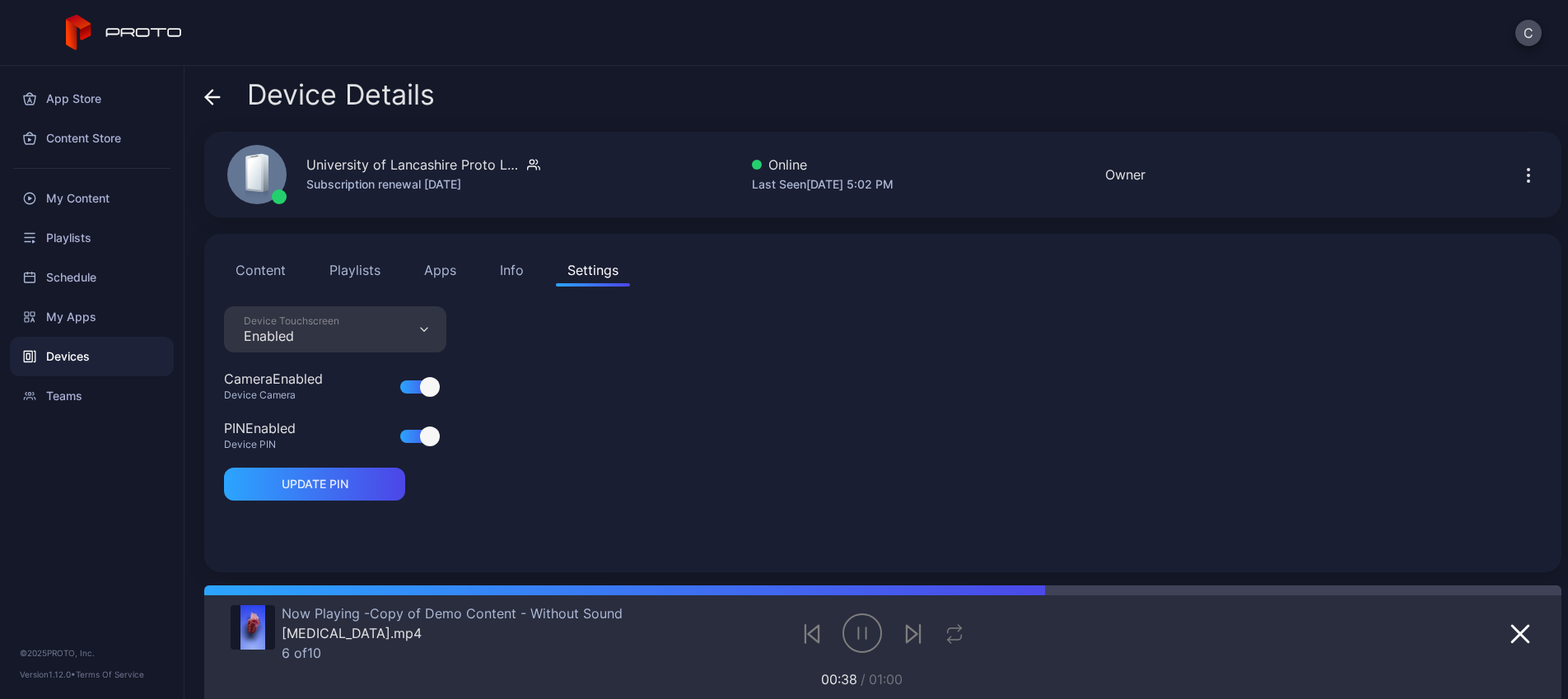
click at [1518, 180] on icon "button" at bounding box center [1528, 175] width 19 height 19
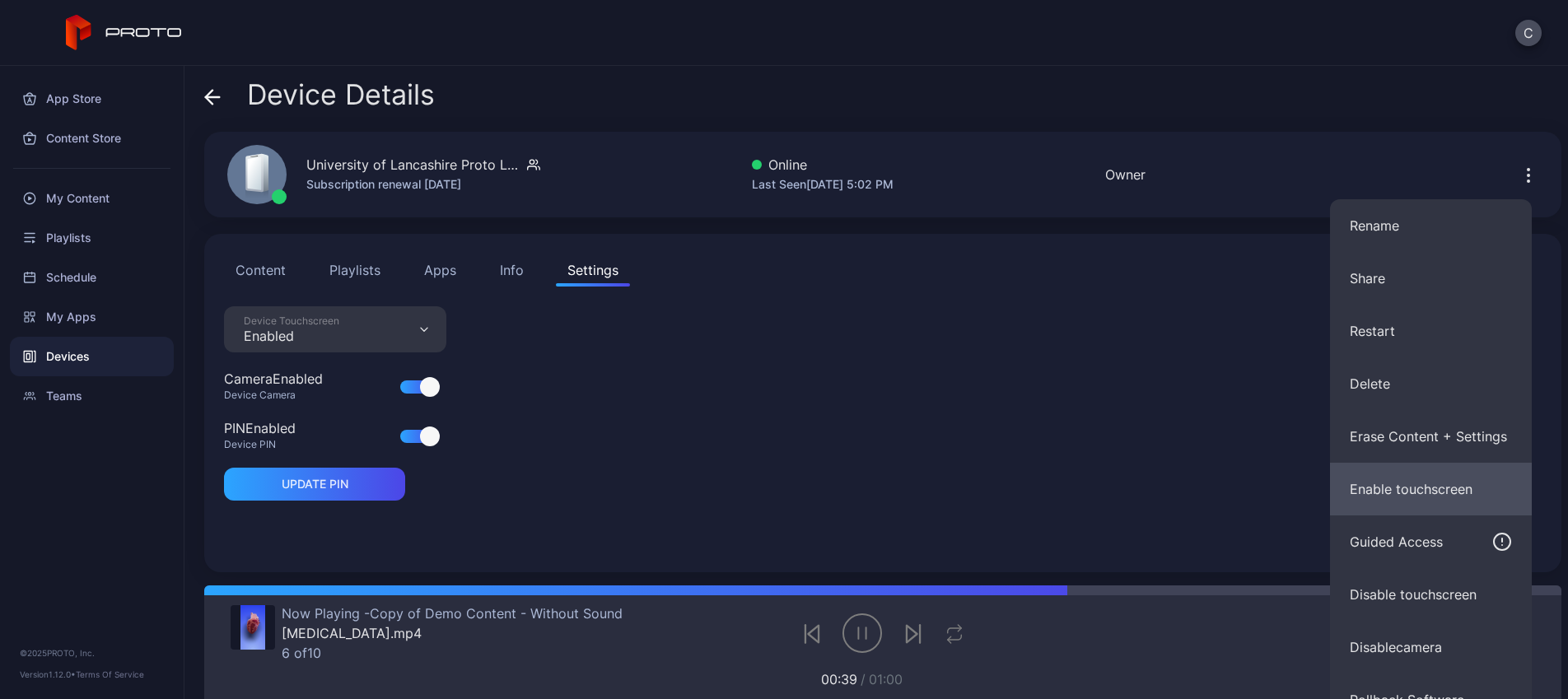
click at [1398, 507] on button "Enable touchscreen" at bounding box center [1430, 488] width 202 height 52
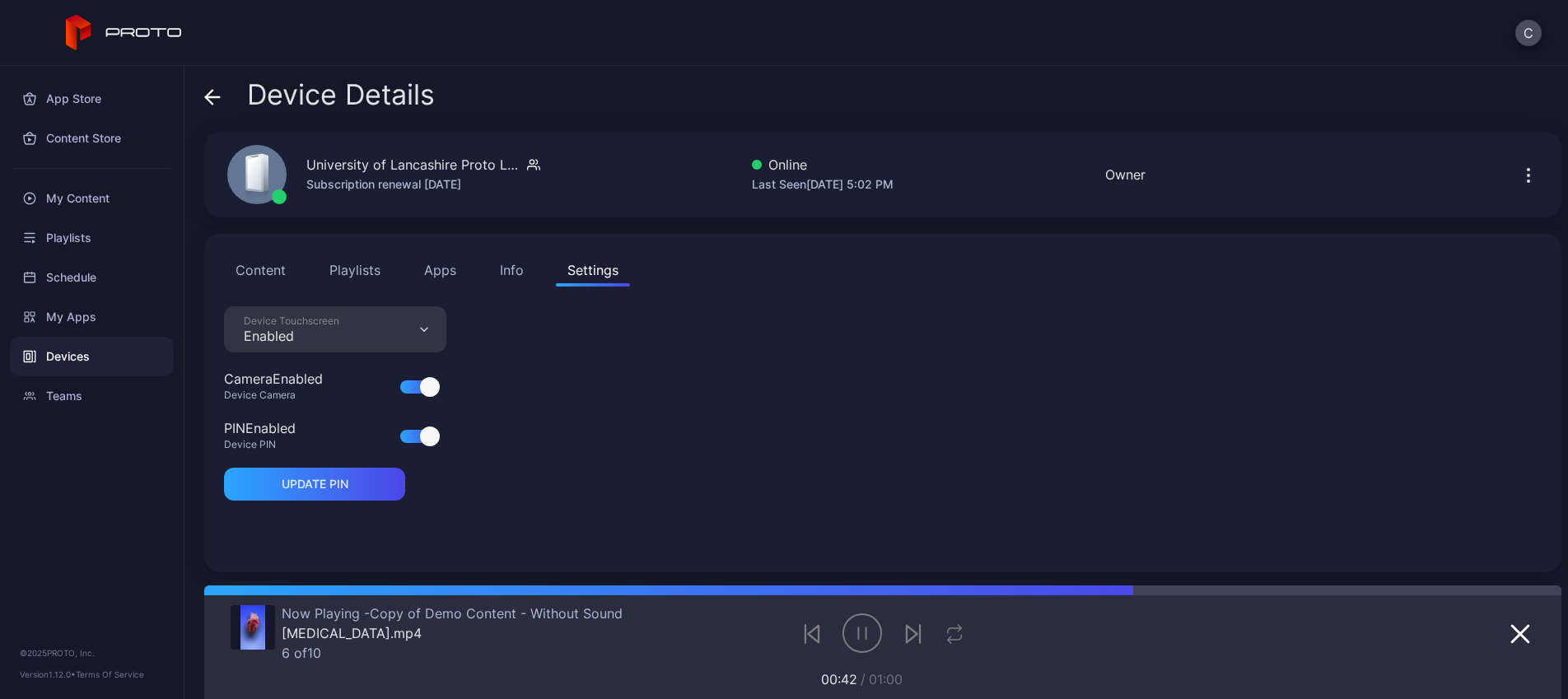
click at [252, 275] on button "Content" at bounding box center [260, 270] width 74 height 33
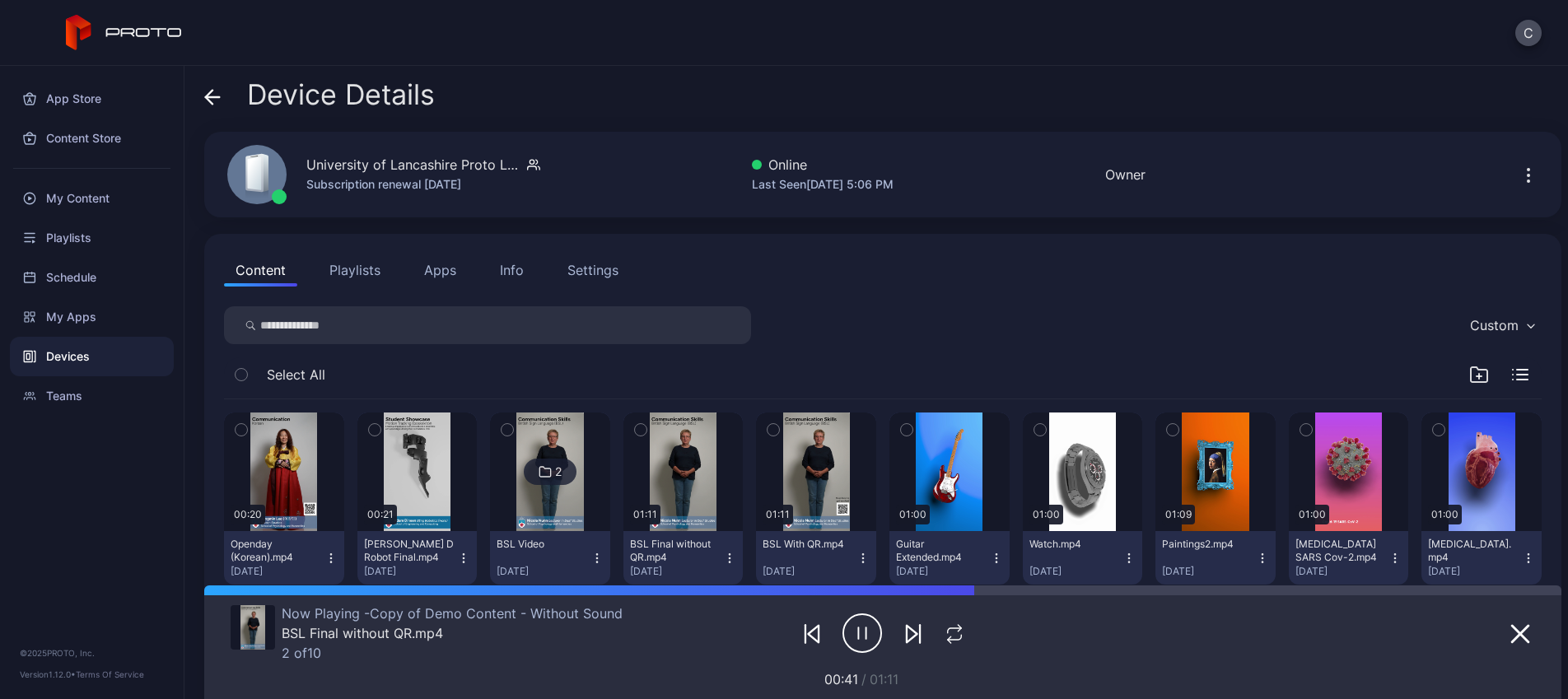
click at [386, 268] on button "Playlists" at bounding box center [354, 270] width 75 height 33
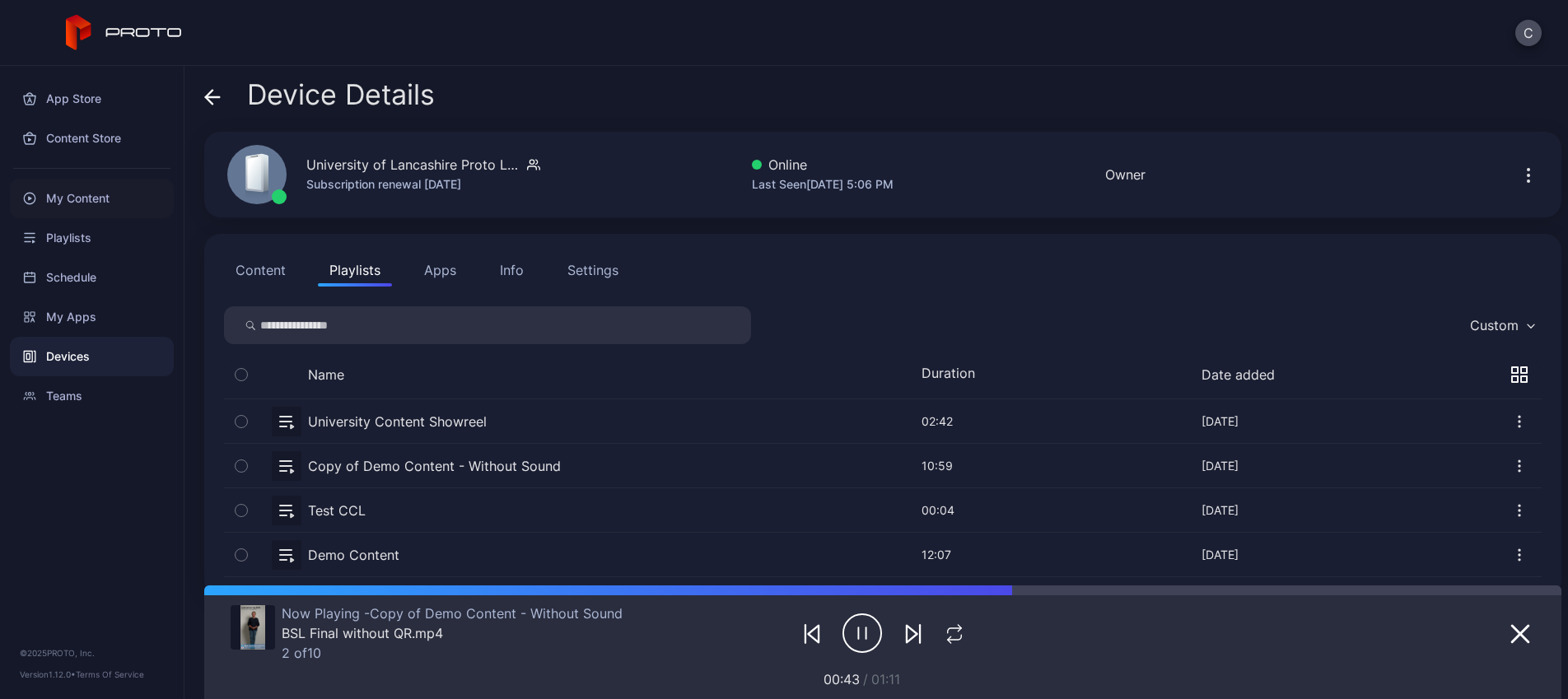
click at [98, 207] on div "My Content" at bounding box center [92, 198] width 164 height 40
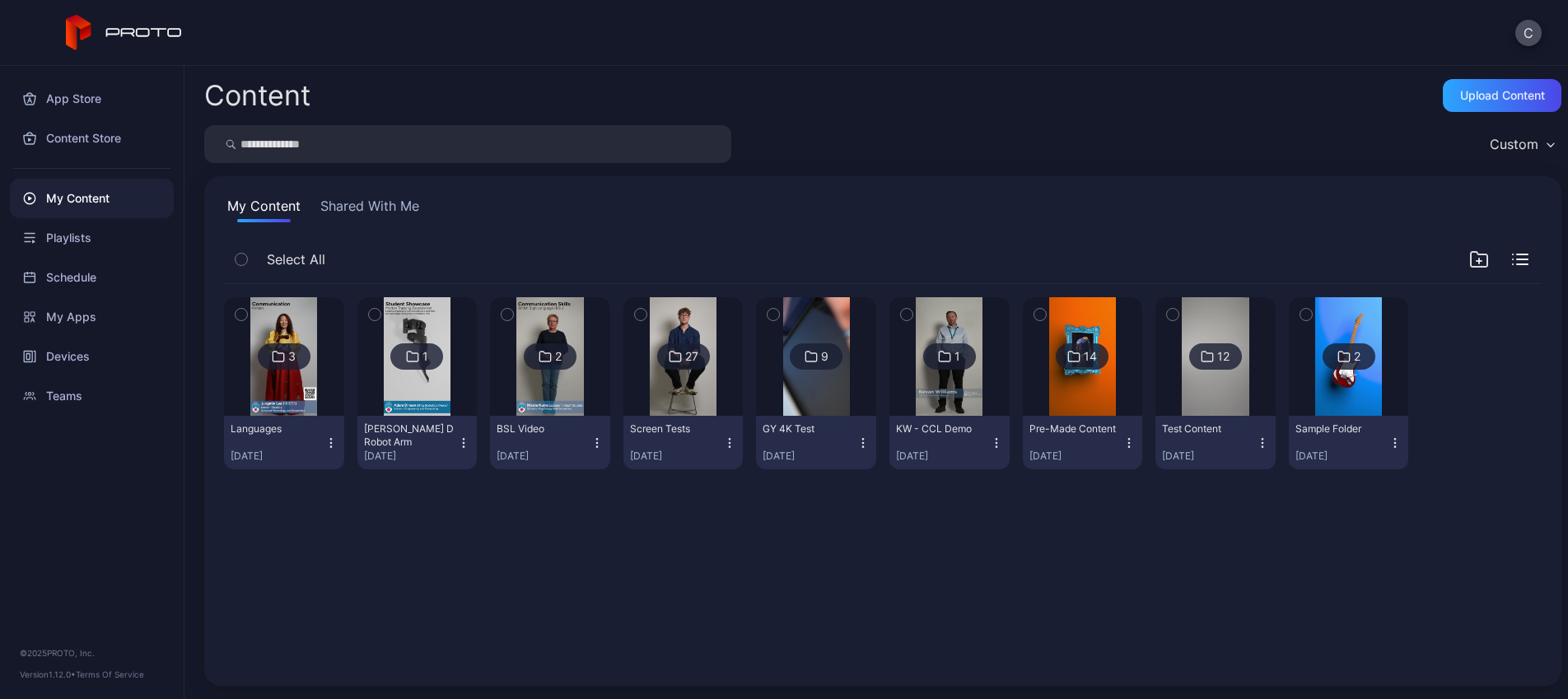
click at [317, 385] on img at bounding box center [283, 356] width 66 height 119
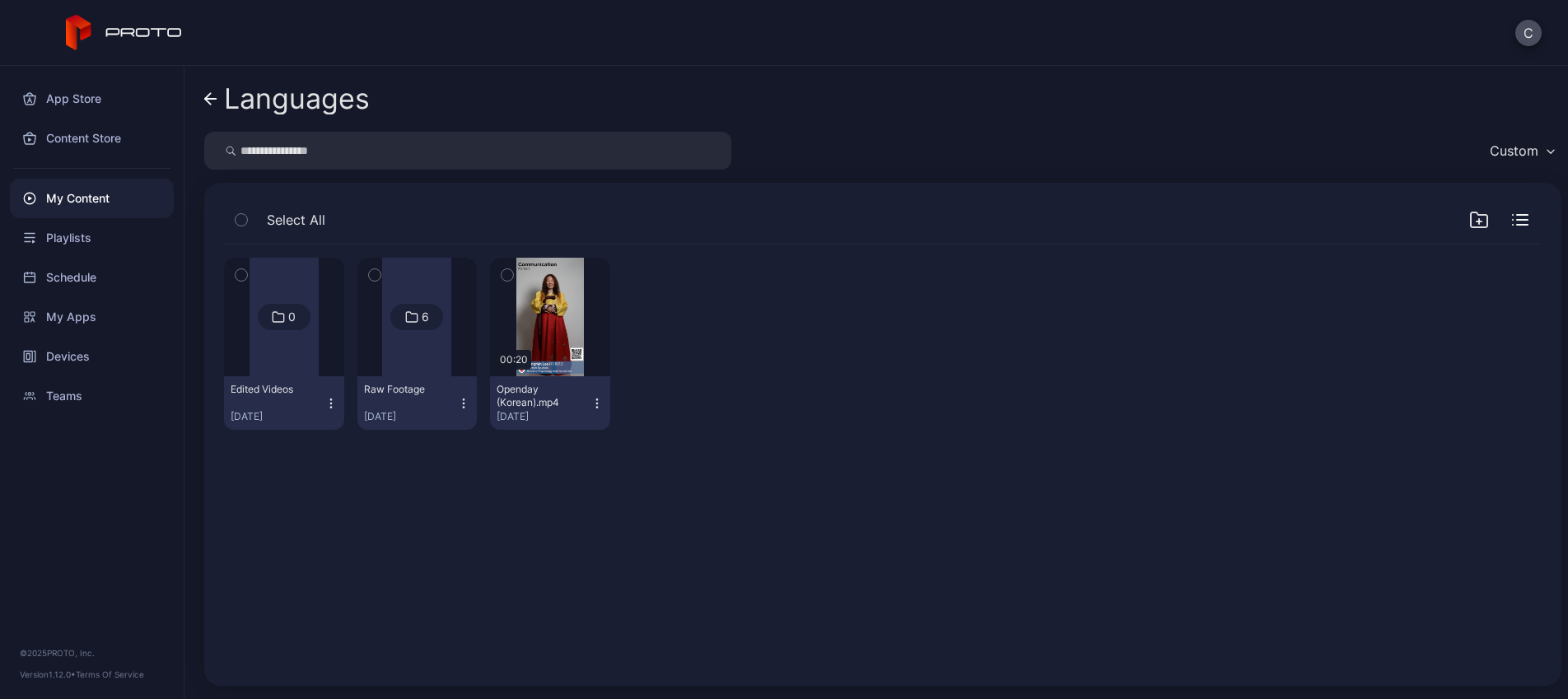
click at [471, 343] on div at bounding box center [416, 316] width 119 height 119
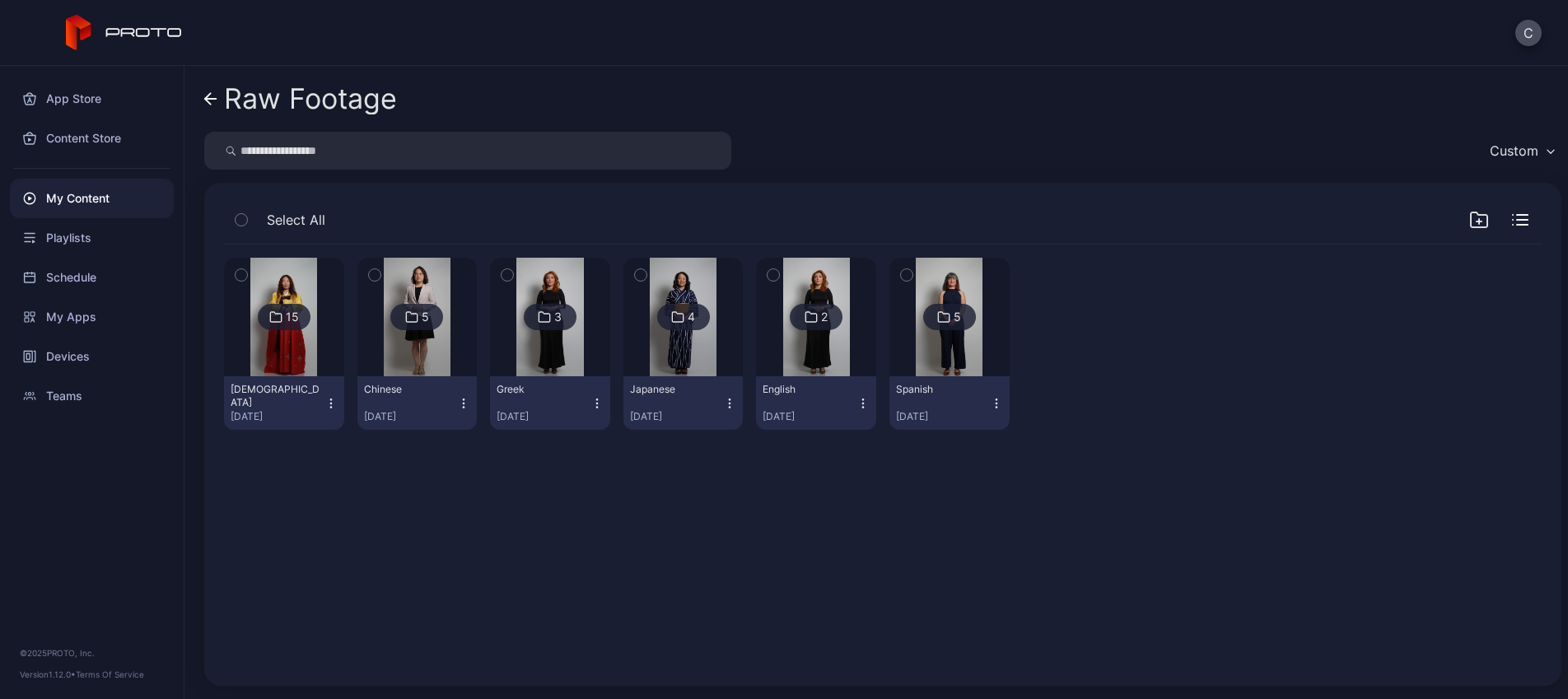
click at [297, 370] on img at bounding box center [283, 316] width 66 height 119
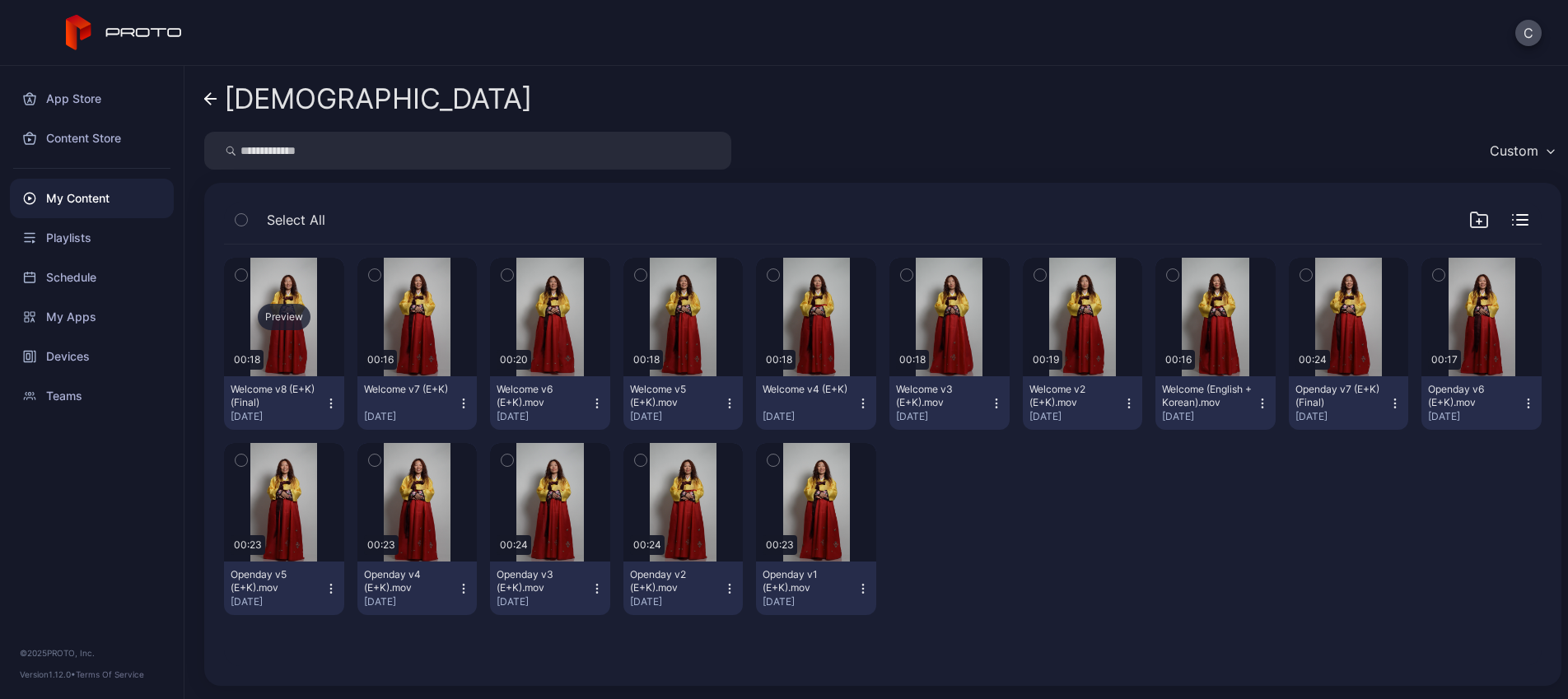
click at [290, 308] on div "Preview" at bounding box center [283, 316] width 52 height 27
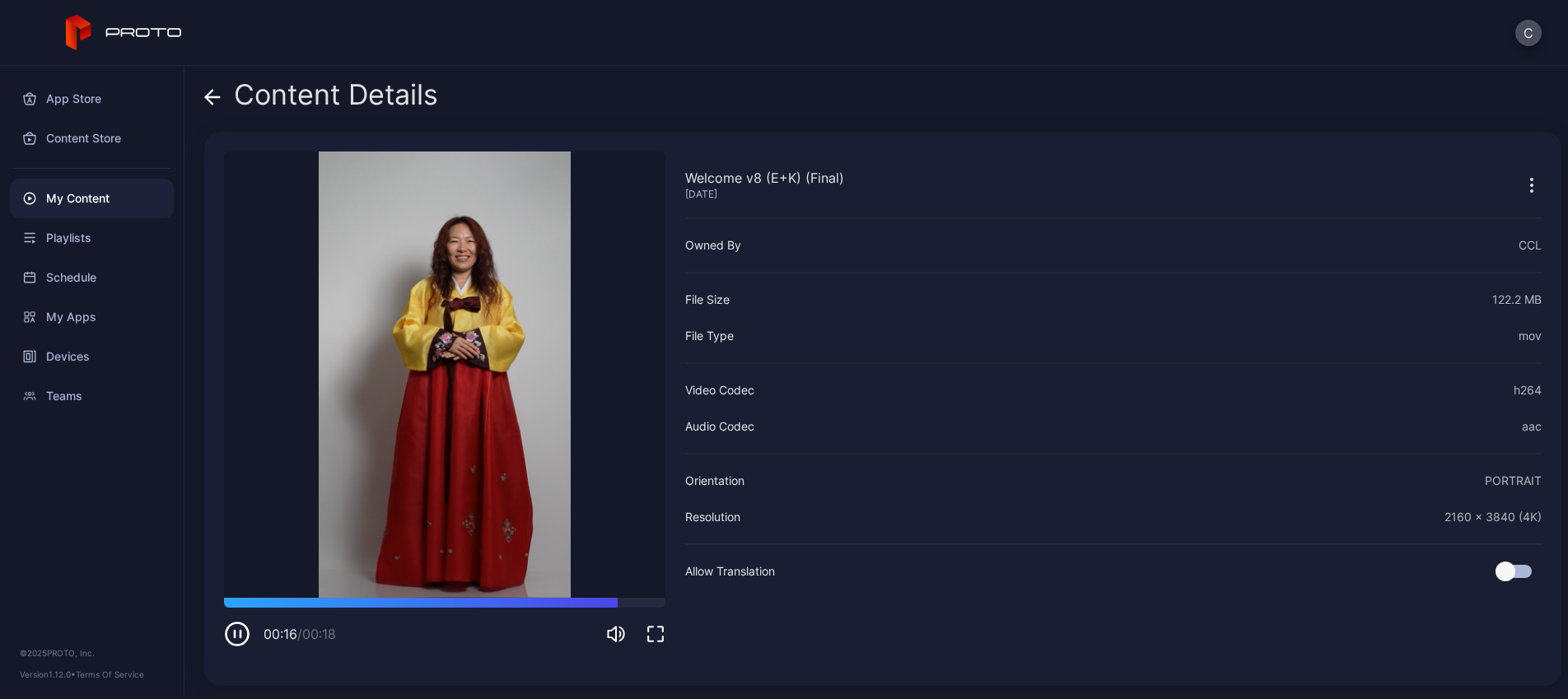
click at [235, 636] on icon "button" at bounding box center [235, 634] width 0 height 6
drag, startPoint x: 709, startPoint y: 177, endPoint x: 815, endPoint y: 195, distance: 107.5
click at [815, 195] on div "Welcome v8 (E+K) (Final) Aug 6, 2025" at bounding box center [765, 185] width 159 height 33
click at [742, 177] on div "Welcome v8 (E+K) (Final)" at bounding box center [765, 178] width 159 height 19
click at [339, 100] on div "Content Details" at bounding box center [321, 98] width 234 height 40
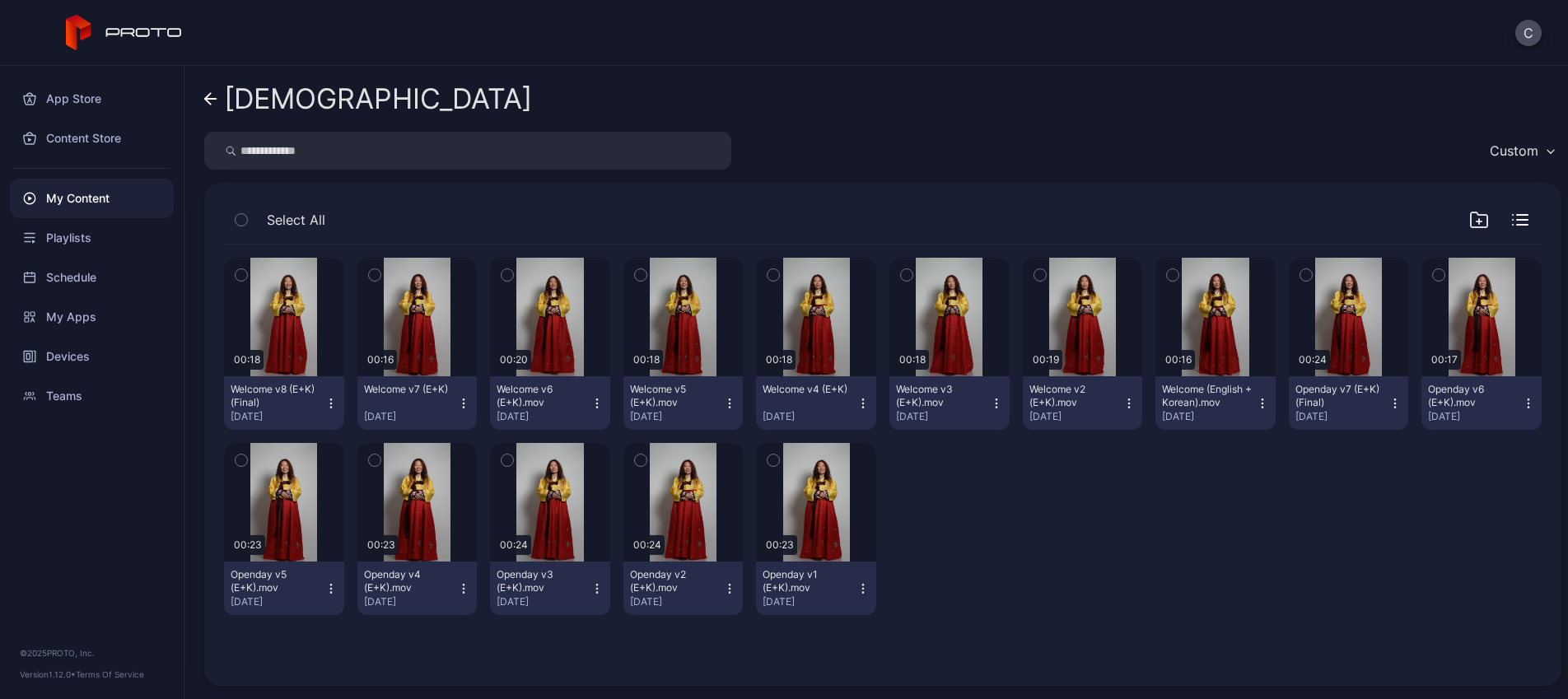
click at [269, 103] on div "[DEMOGRAPHIC_DATA]" at bounding box center [377, 98] width 308 height 31
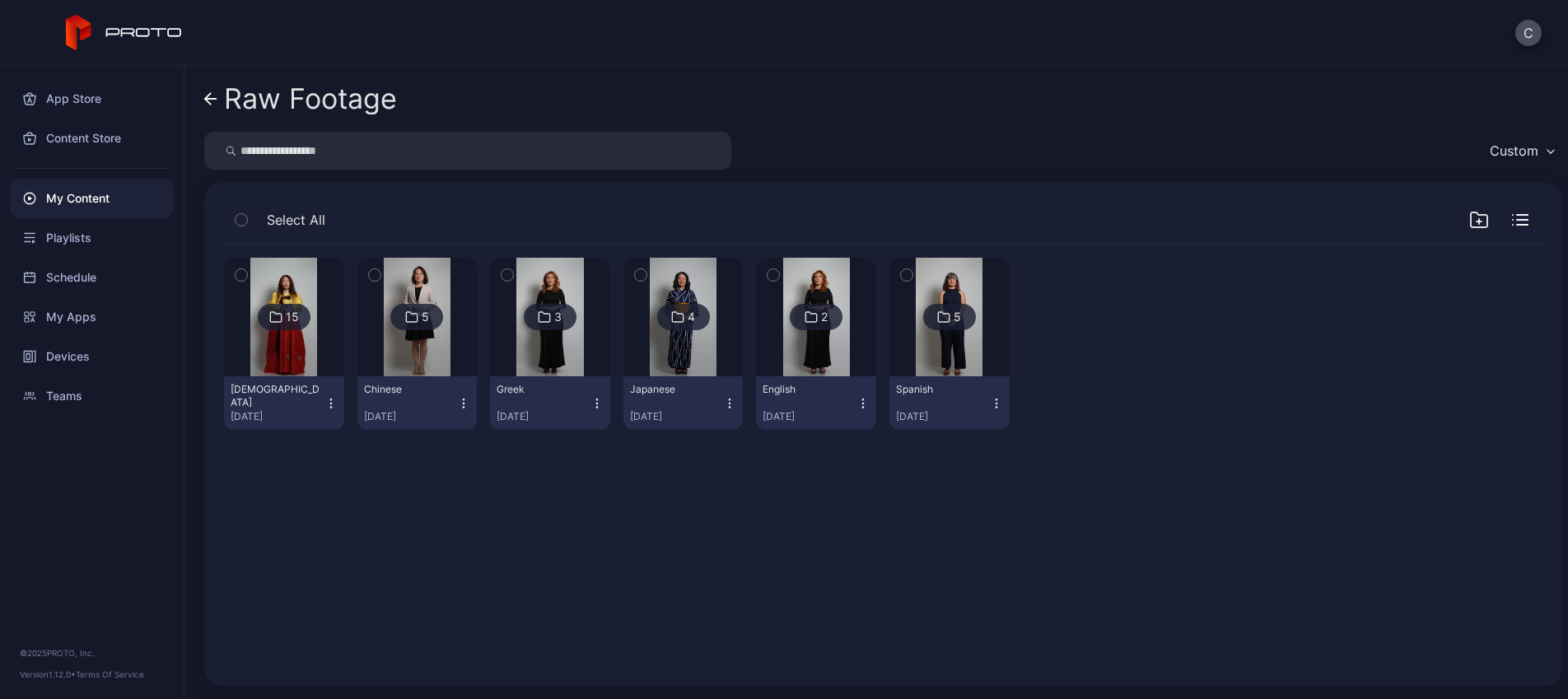
click at [299, 86] on div "Raw Footage" at bounding box center [310, 98] width 173 height 31
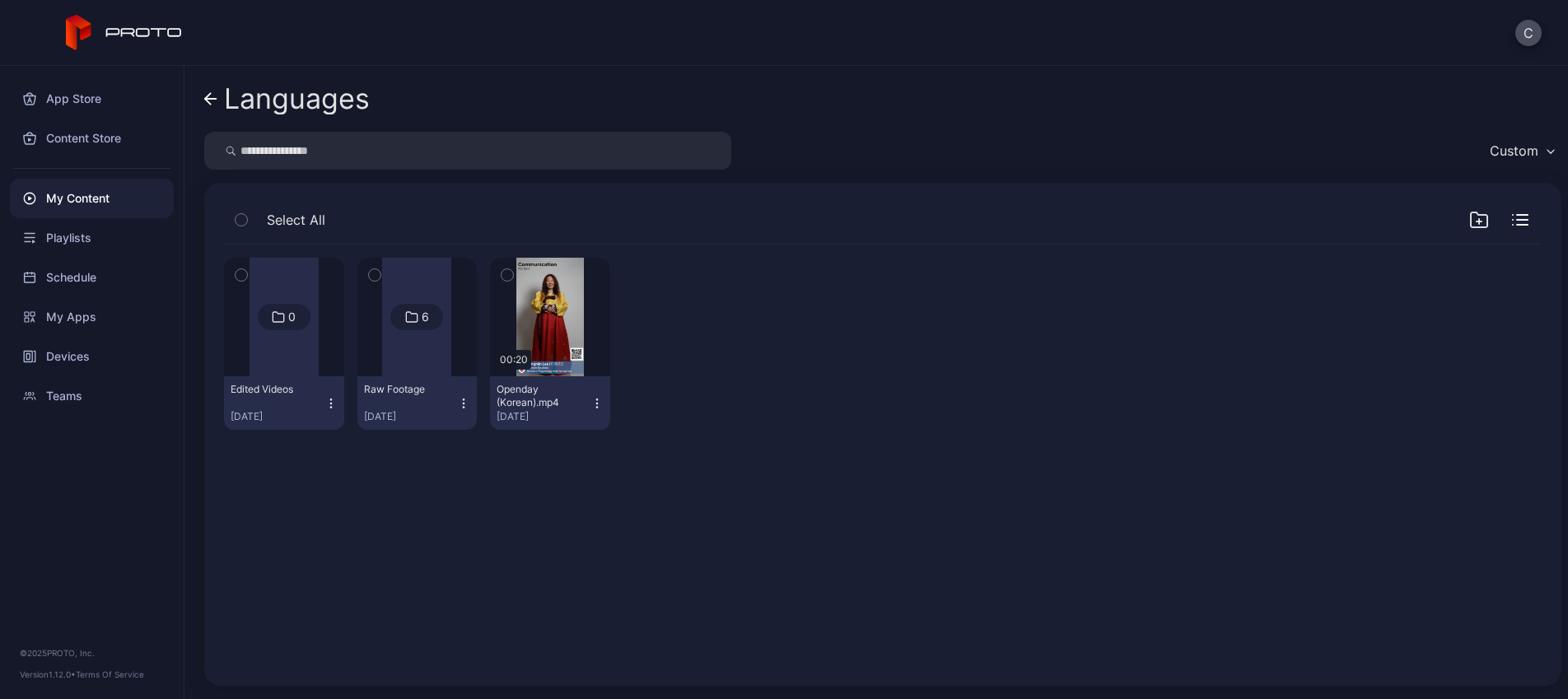
click at [293, 103] on div "Languages" at bounding box center [296, 98] width 145 height 31
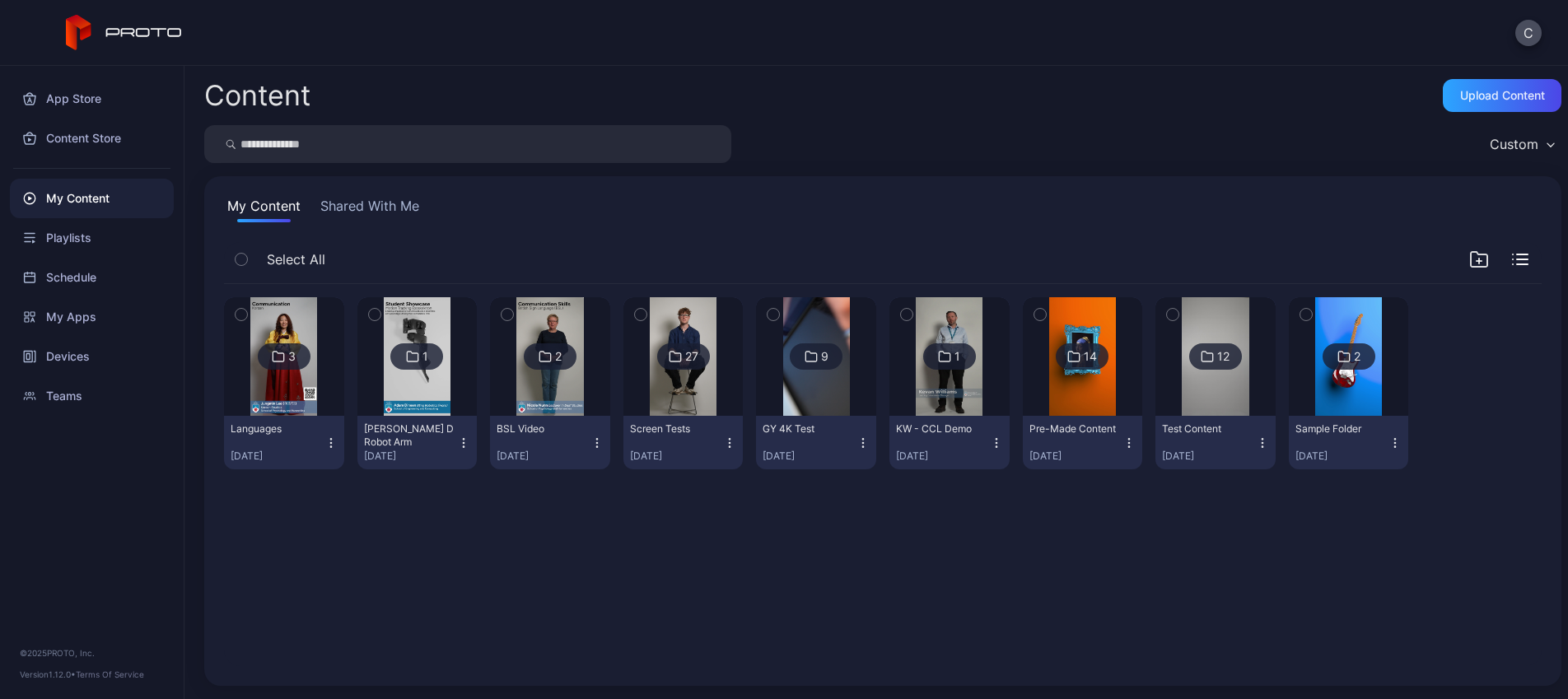
click at [296, 327] on img at bounding box center [283, 356] width 66 height 119
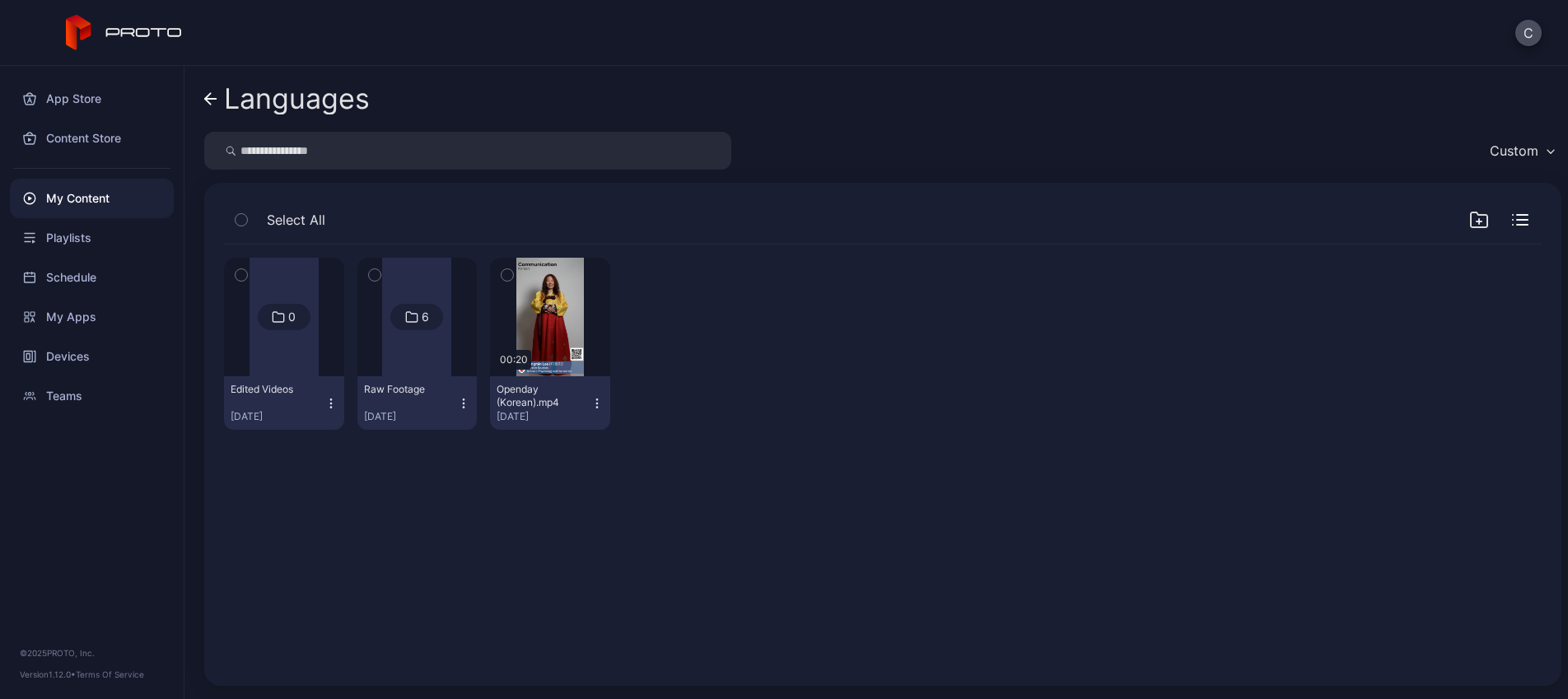
click at [451, 352] on div at bounding box center [416, 316] width 69 height 119
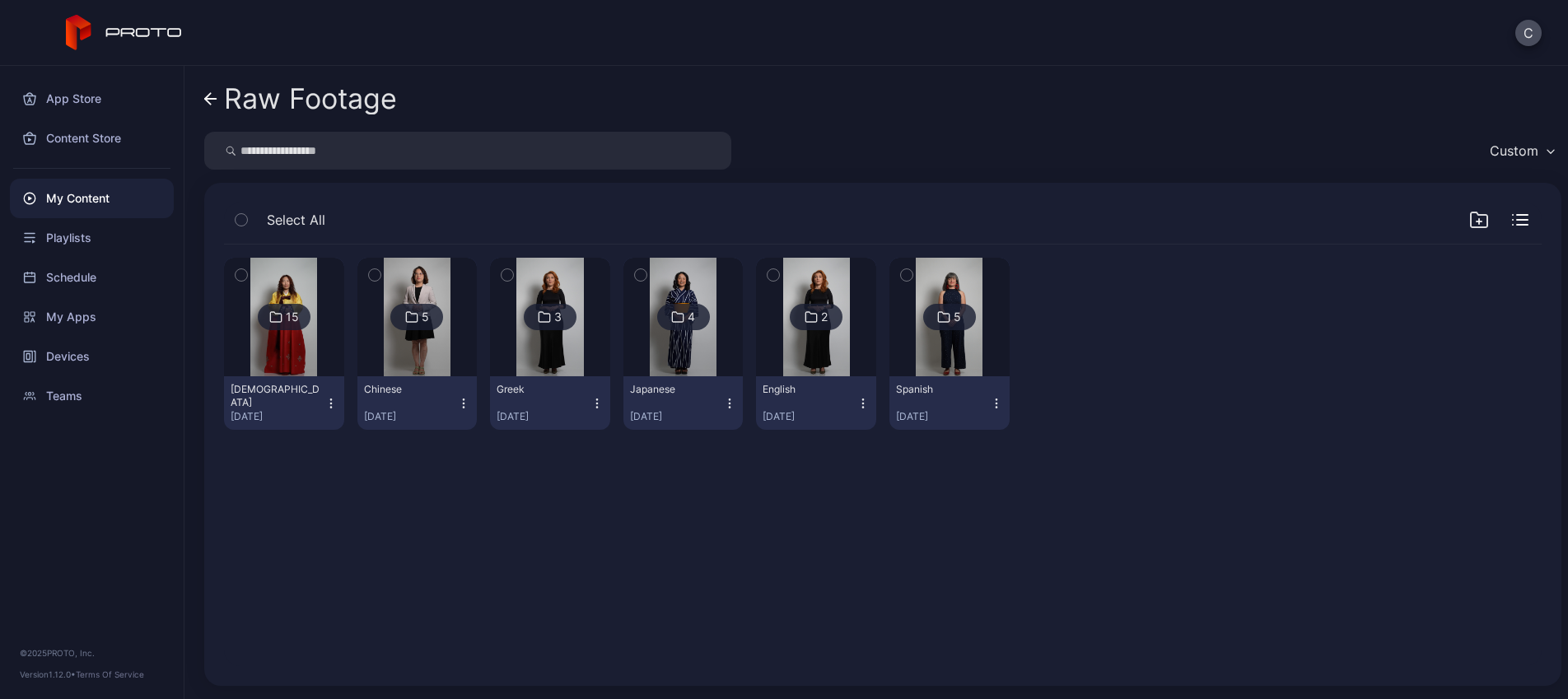
click at [449, 285] on img at bounding box center [417, 316] width 66 height 119
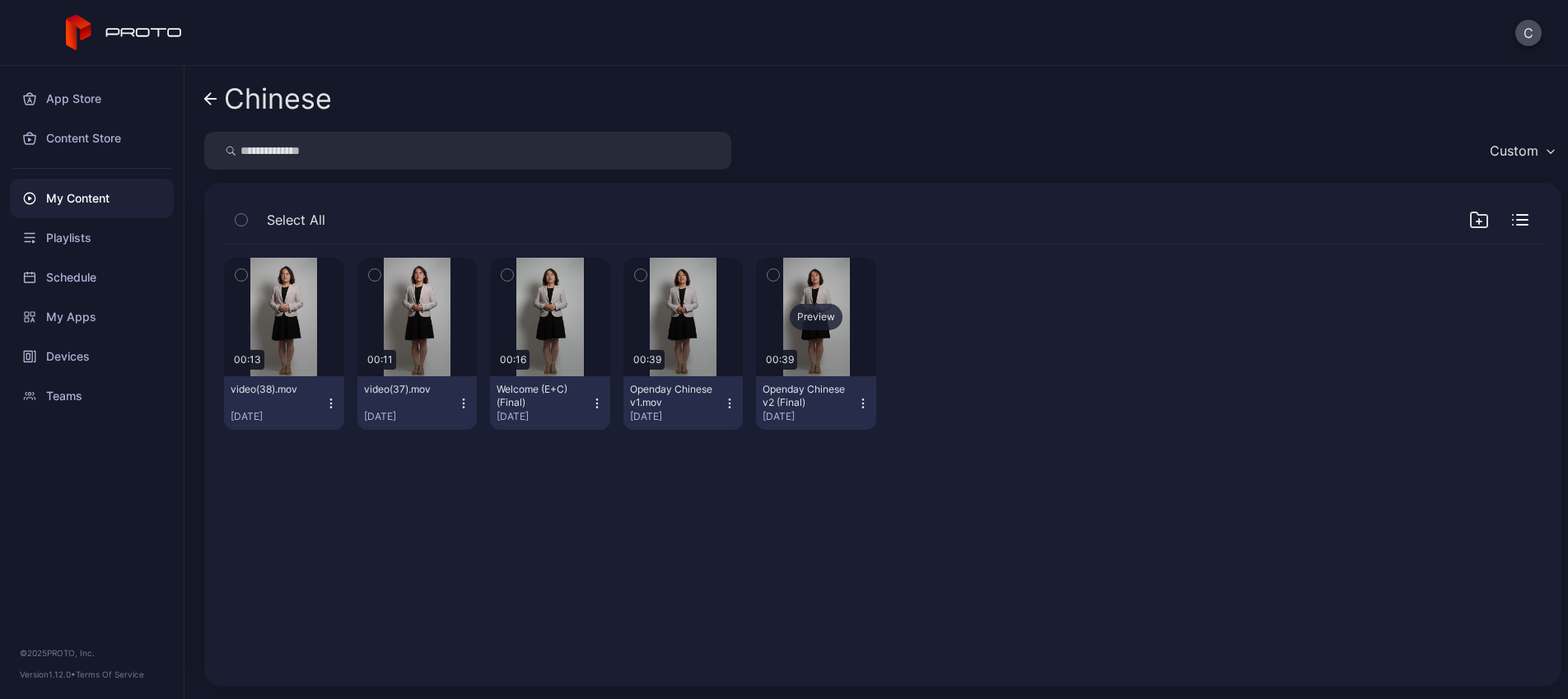
click at [843, 318] on div "Preview" at bounding box center [815, 316] width 52 height 27
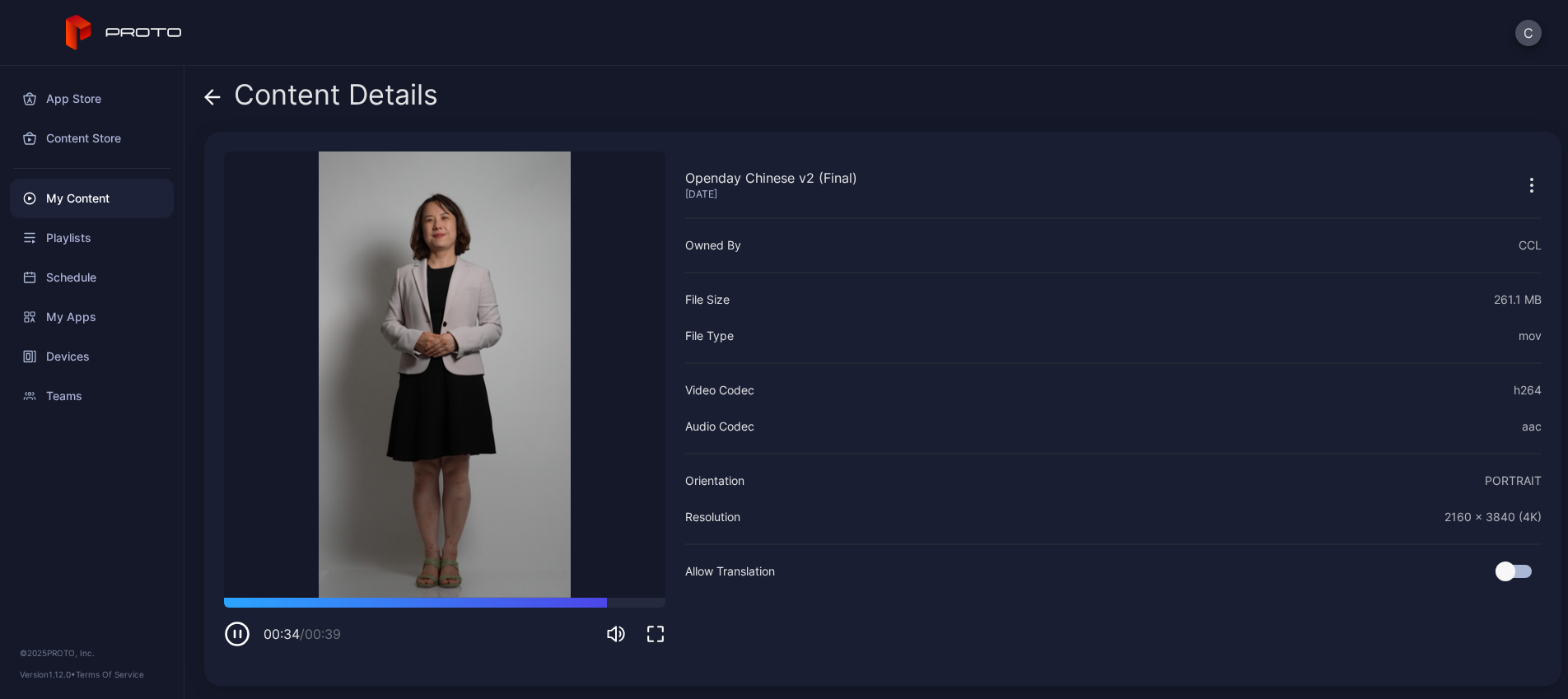
click at [265, 101] on div "Content Details" at bounding box center [321, 98] width 234 height 40
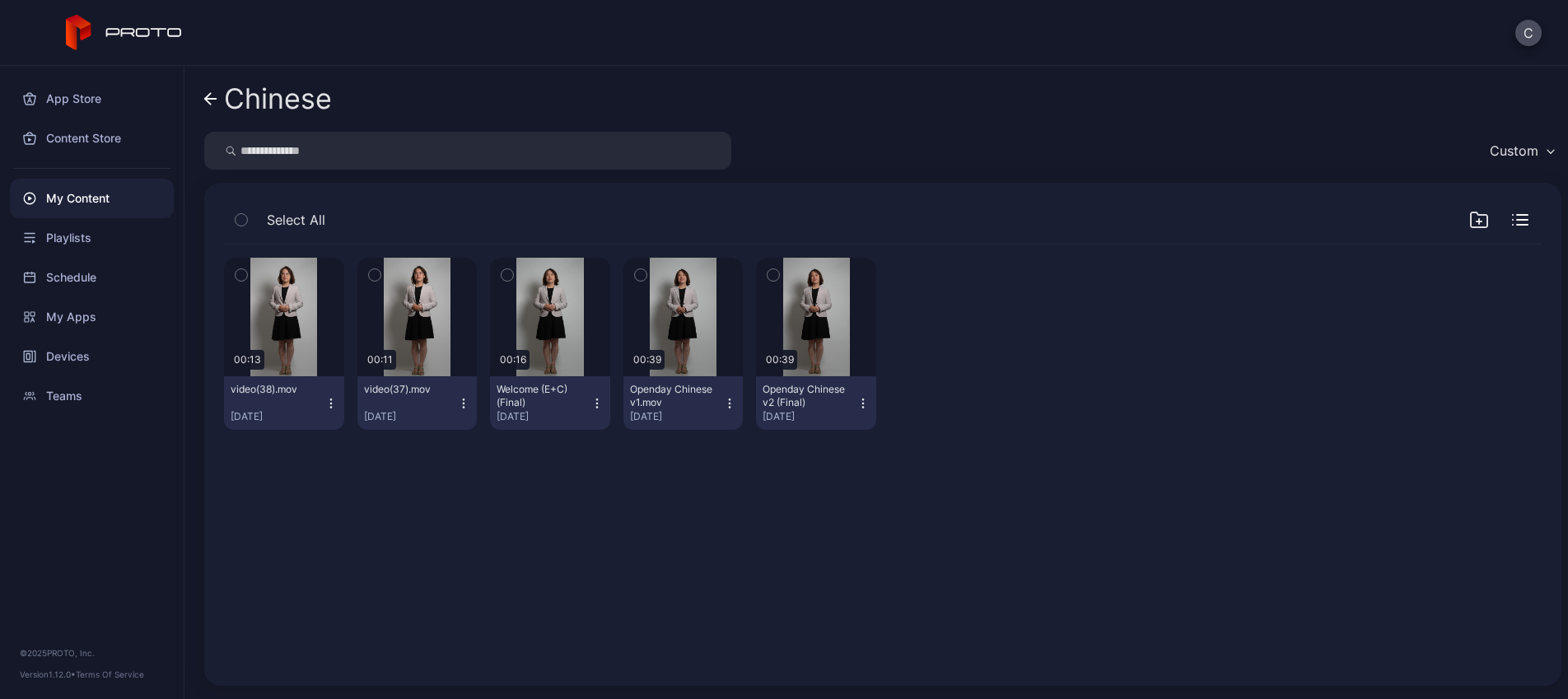
click at [294, 93] on div "Chinese" at bounding box center [277, 98] width 108 height 31
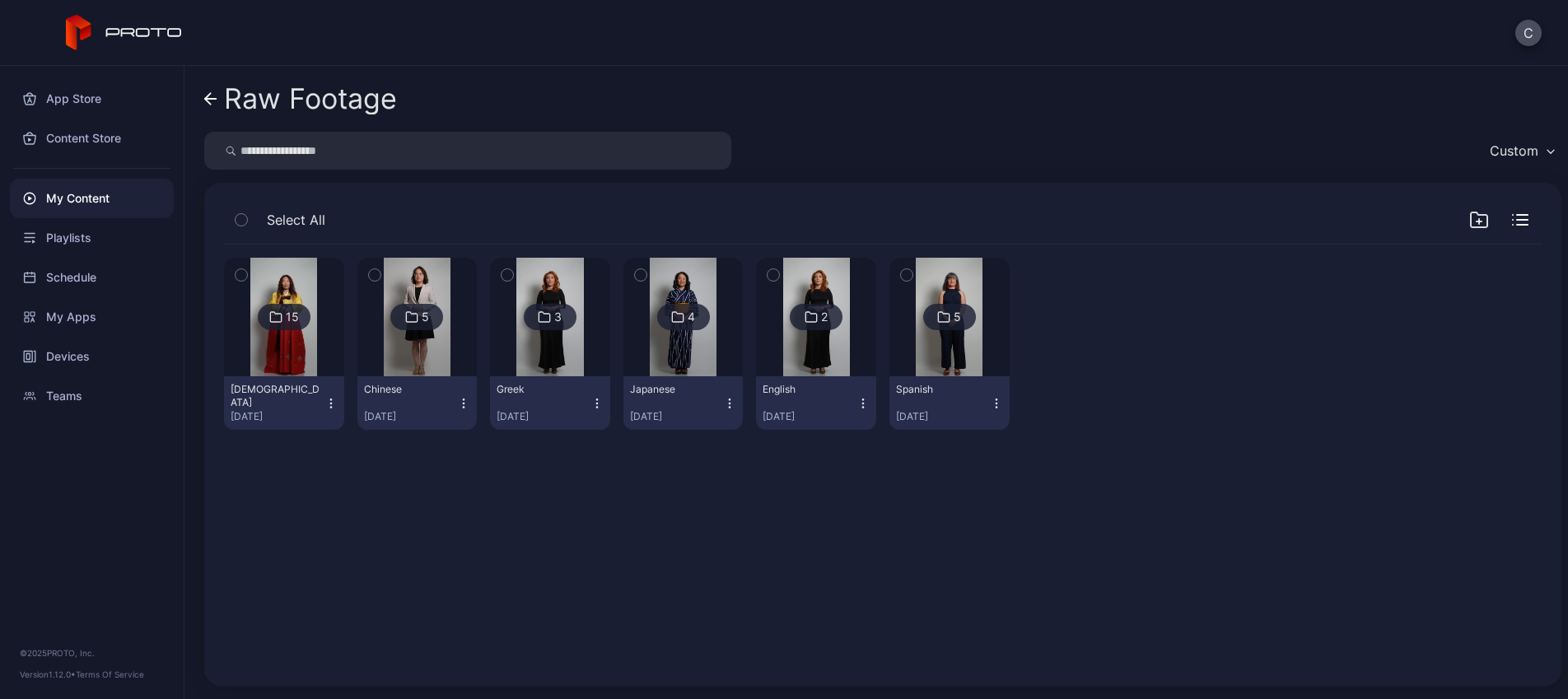
click at [717, 350] on img at bounding box center [683, 316] width 66 height 119
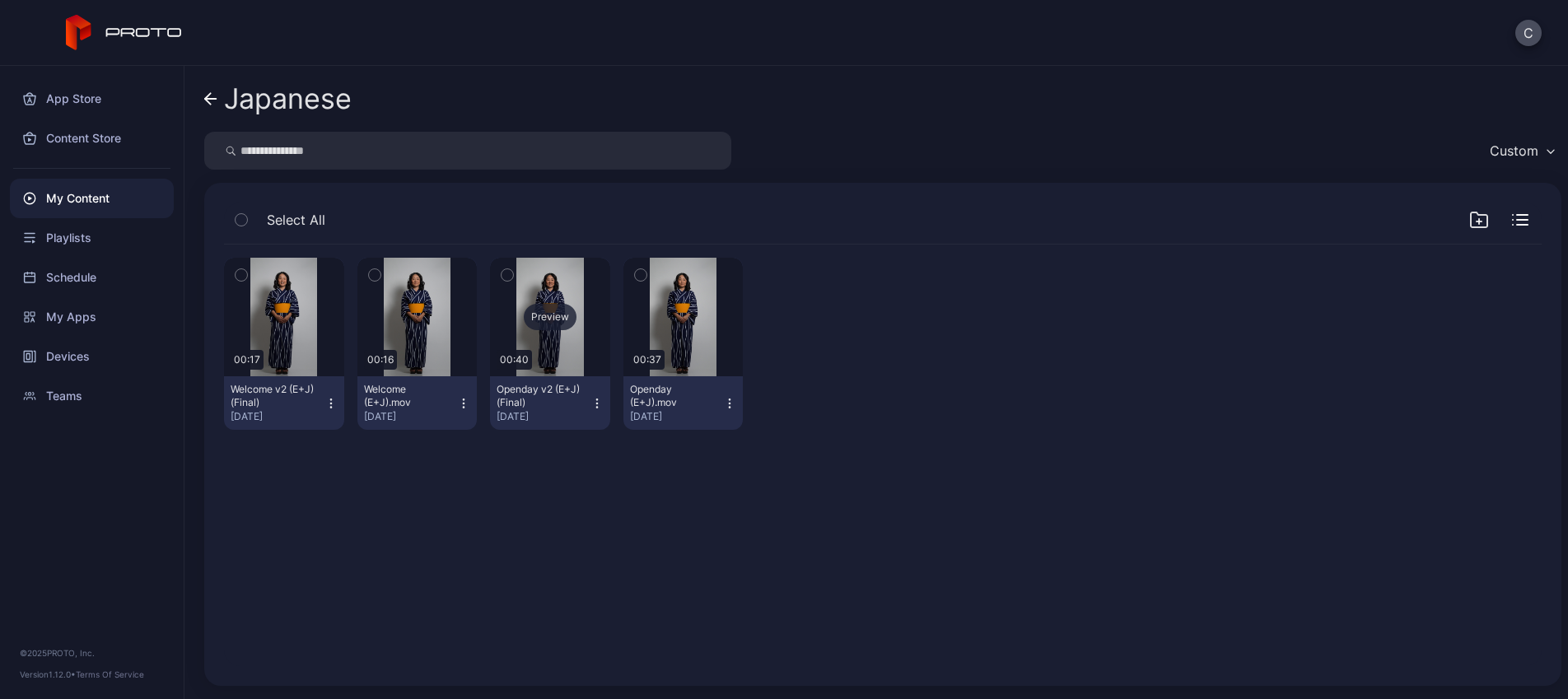
click at [577, 315] on div "Preview" at bounding box center [549, 316] width 52 height 27
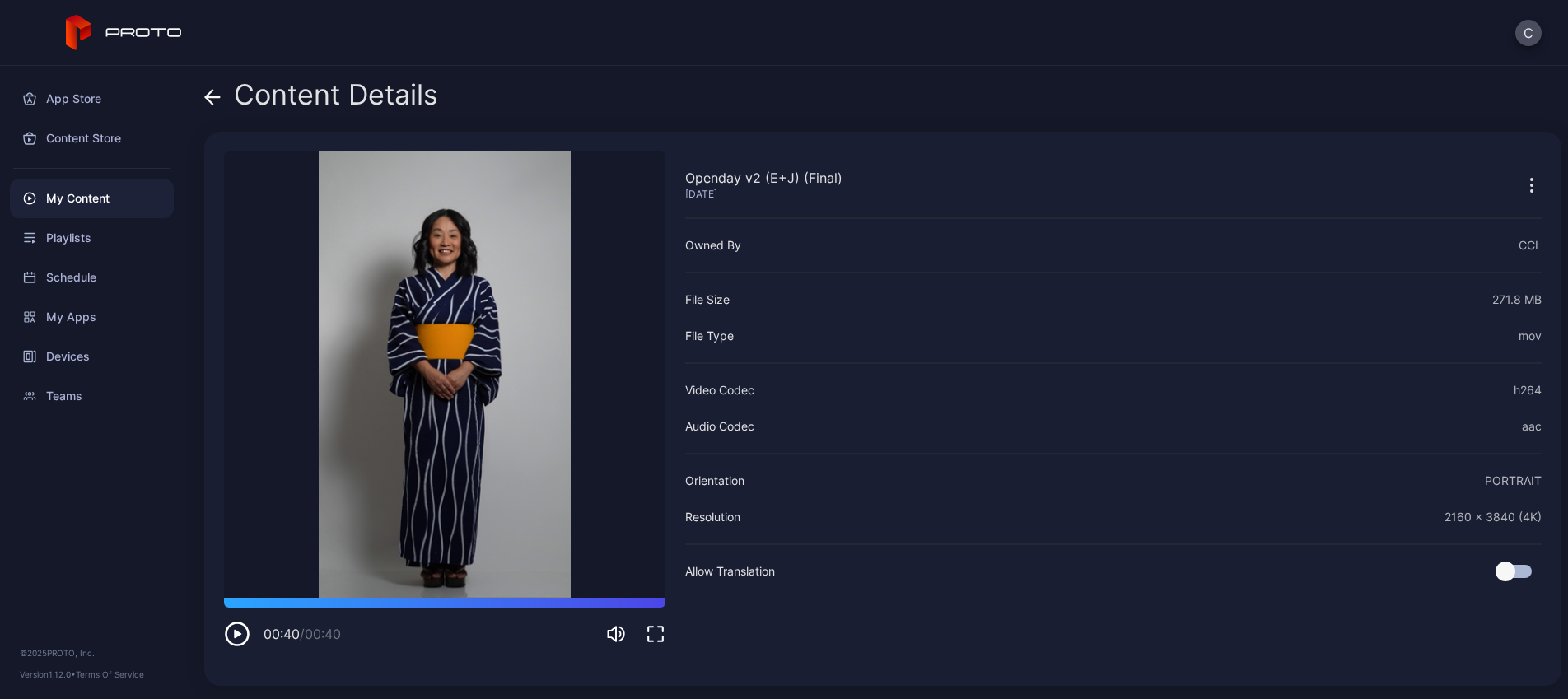
click at [361, 106] on div "Content Details" at bounding box center [321, 98] width 234 height 40
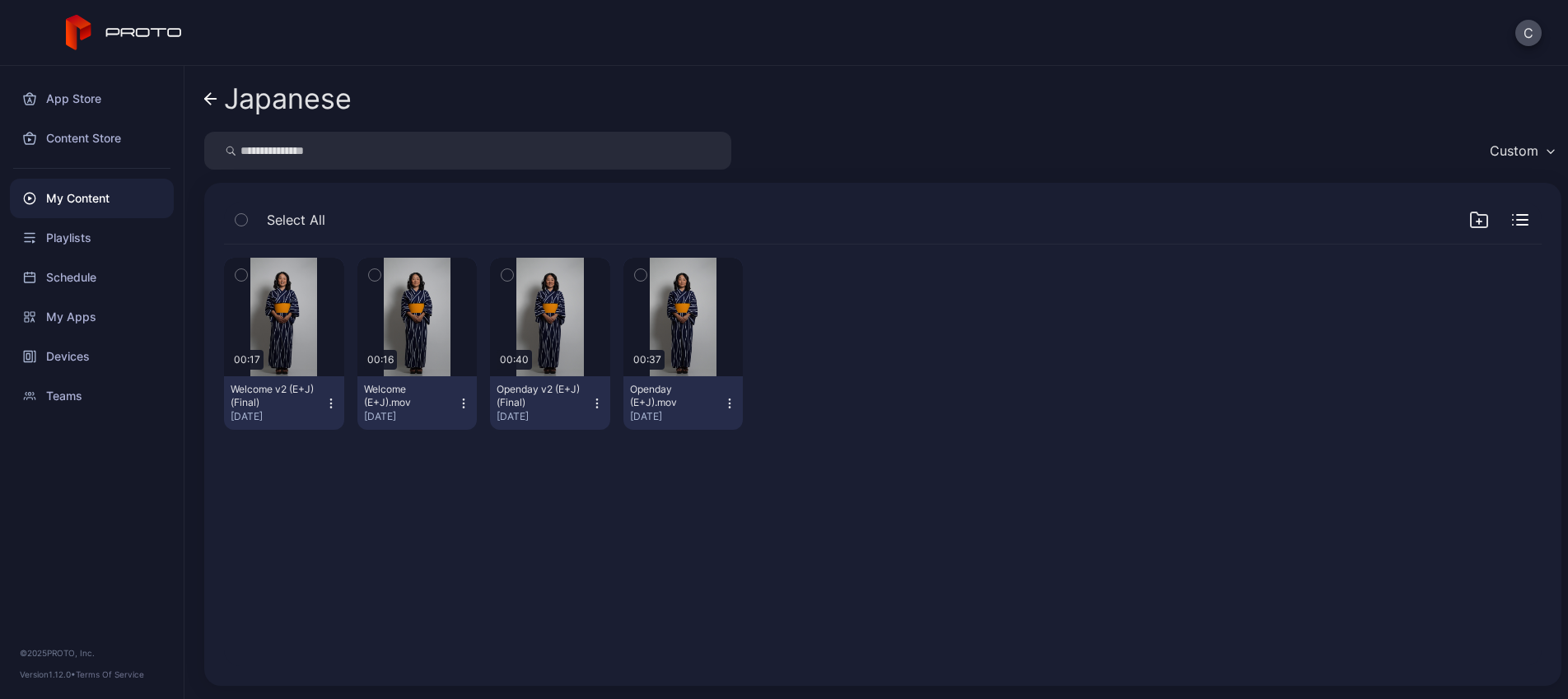
click at [272, 93] on div "Japanese" at bounding box center [287, 98] width 128 height 31
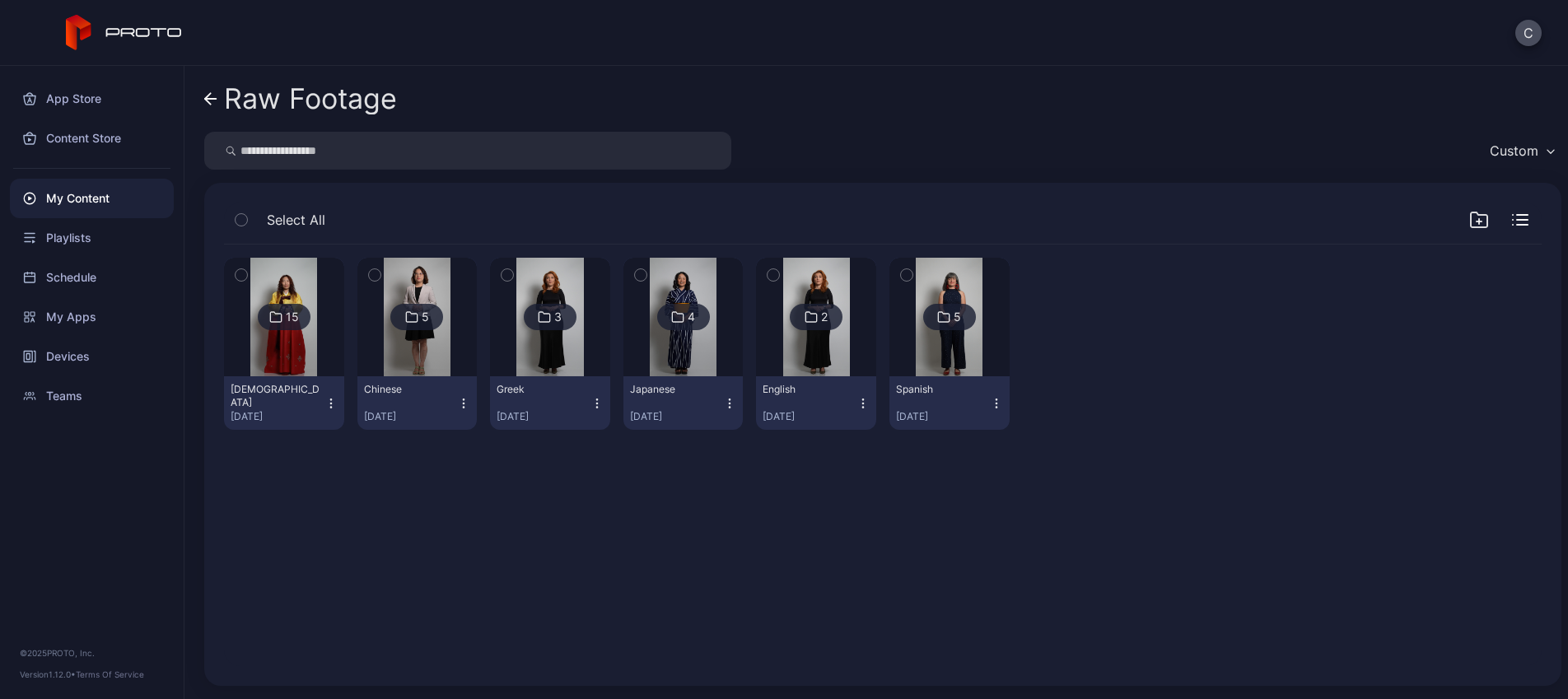
click at [449, 287] on img at bounding box center [417, 316] width 66 height 119
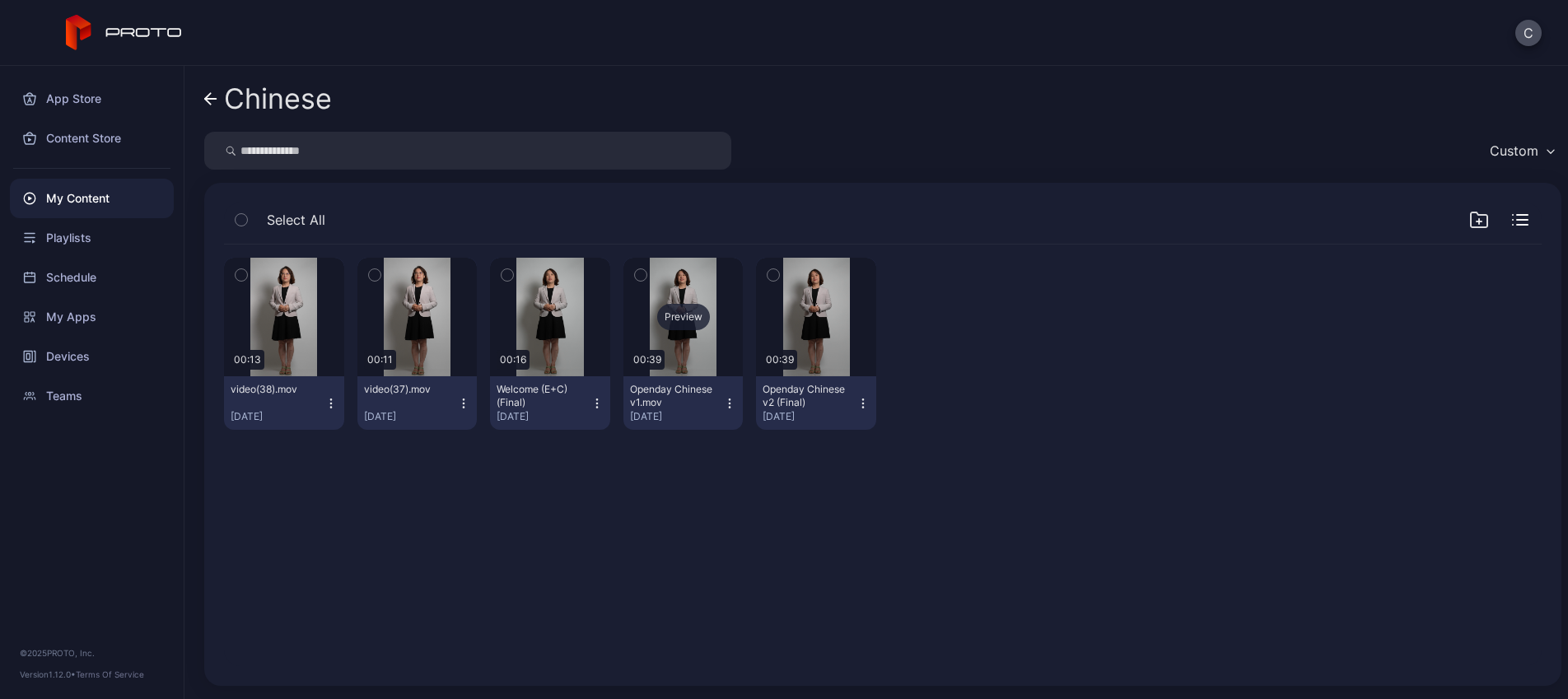
click at [710, 327] on div "Preview" at bounding box center [683, 316] width 52 height 27
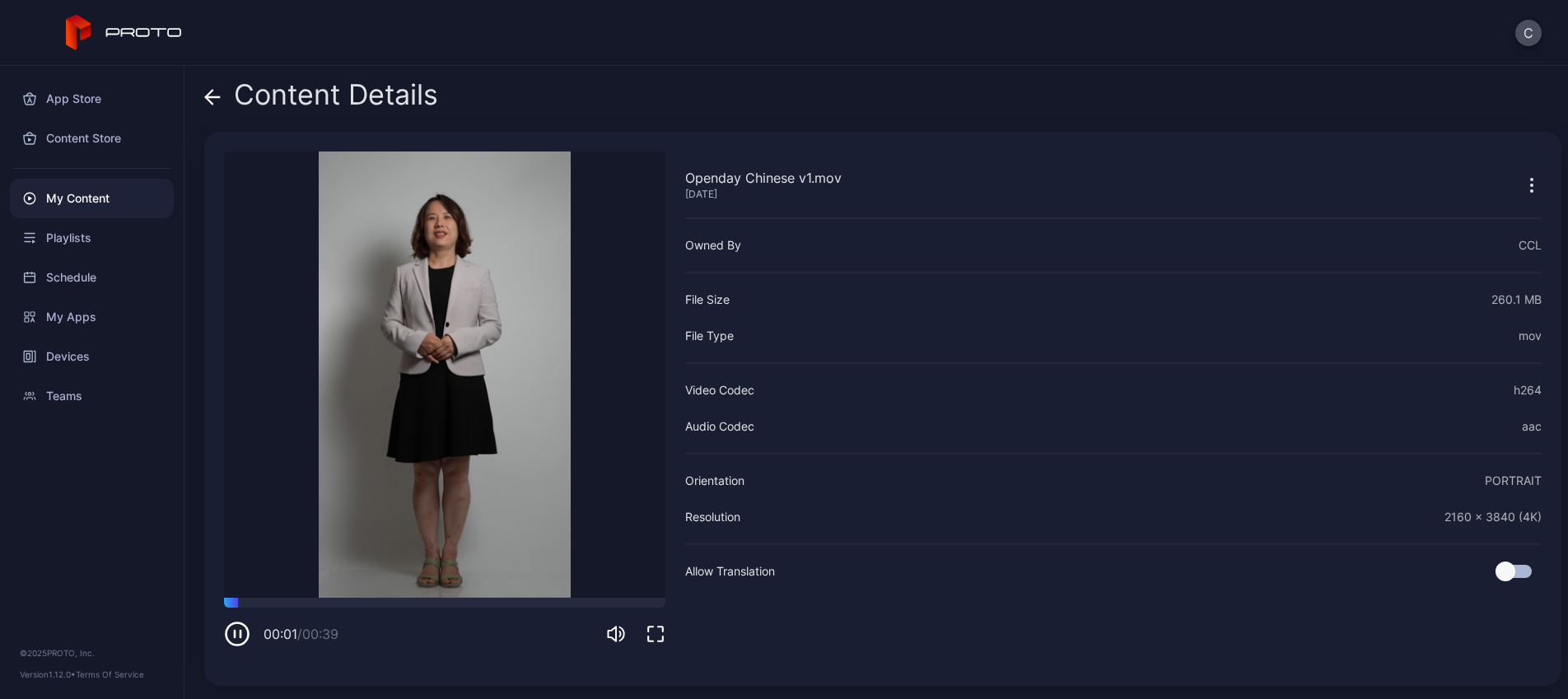
click at [346, 106] on div "Content Details" at bounding box center [321, 98] width 234 height 40
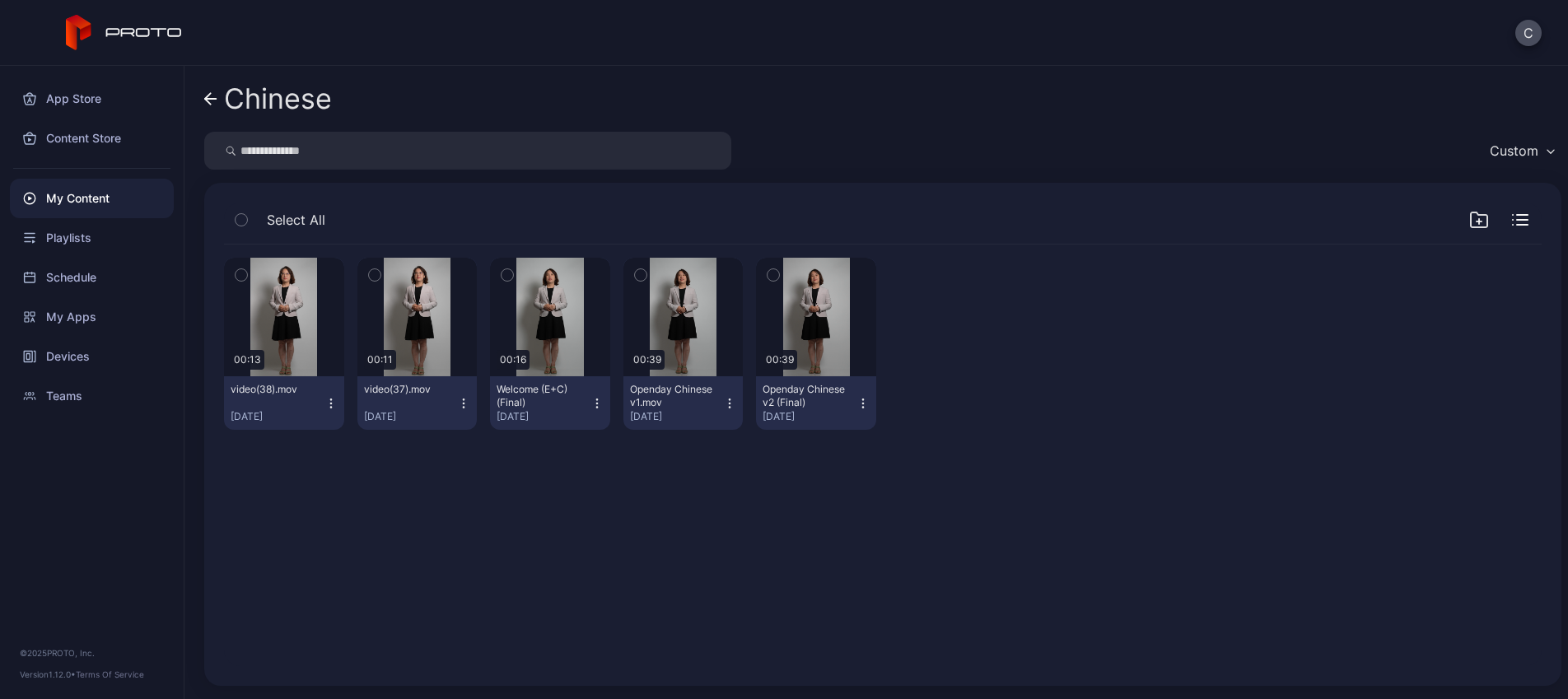
click at [271, 92] on div "Chinese" at bounding box center [277, 98] width 108 height 31
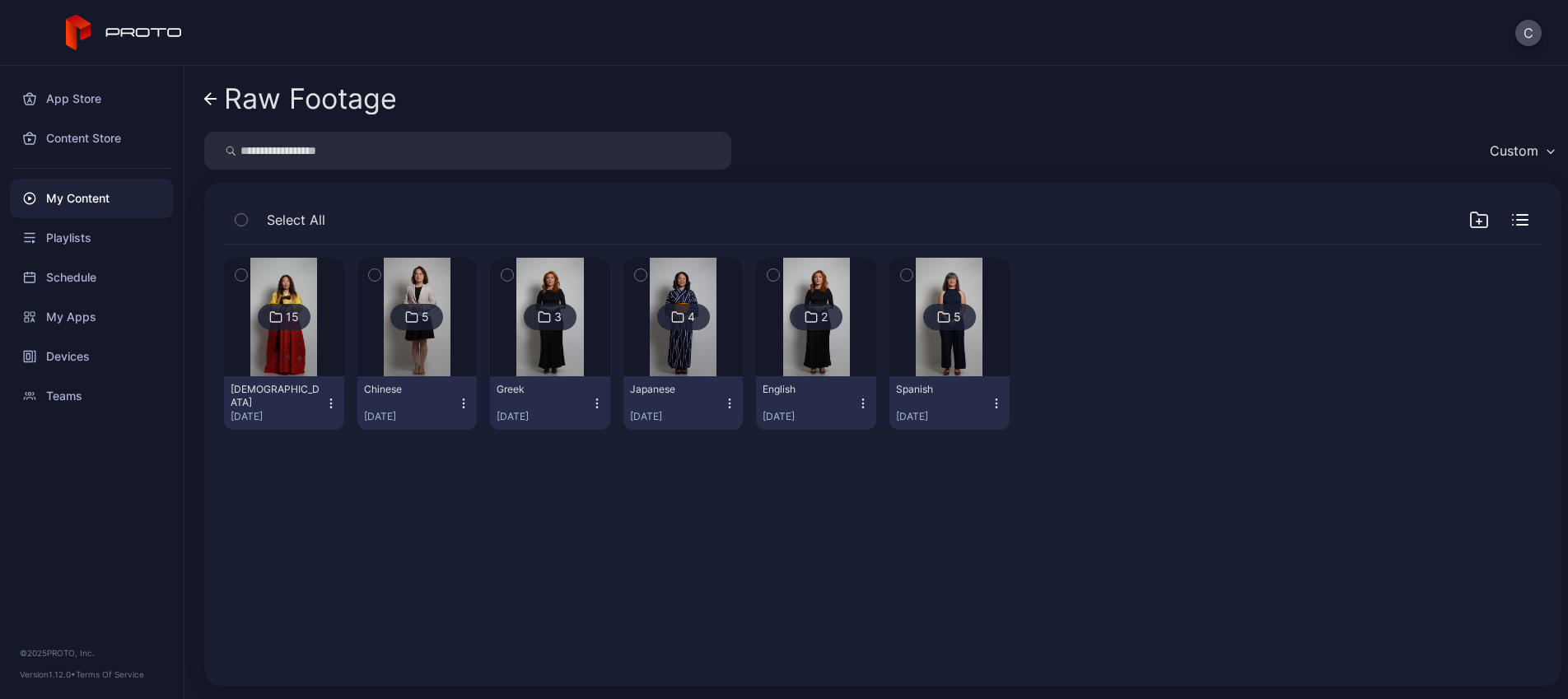
click at [609, 333] on div at bounding box center [549, 316] width 119 height 119
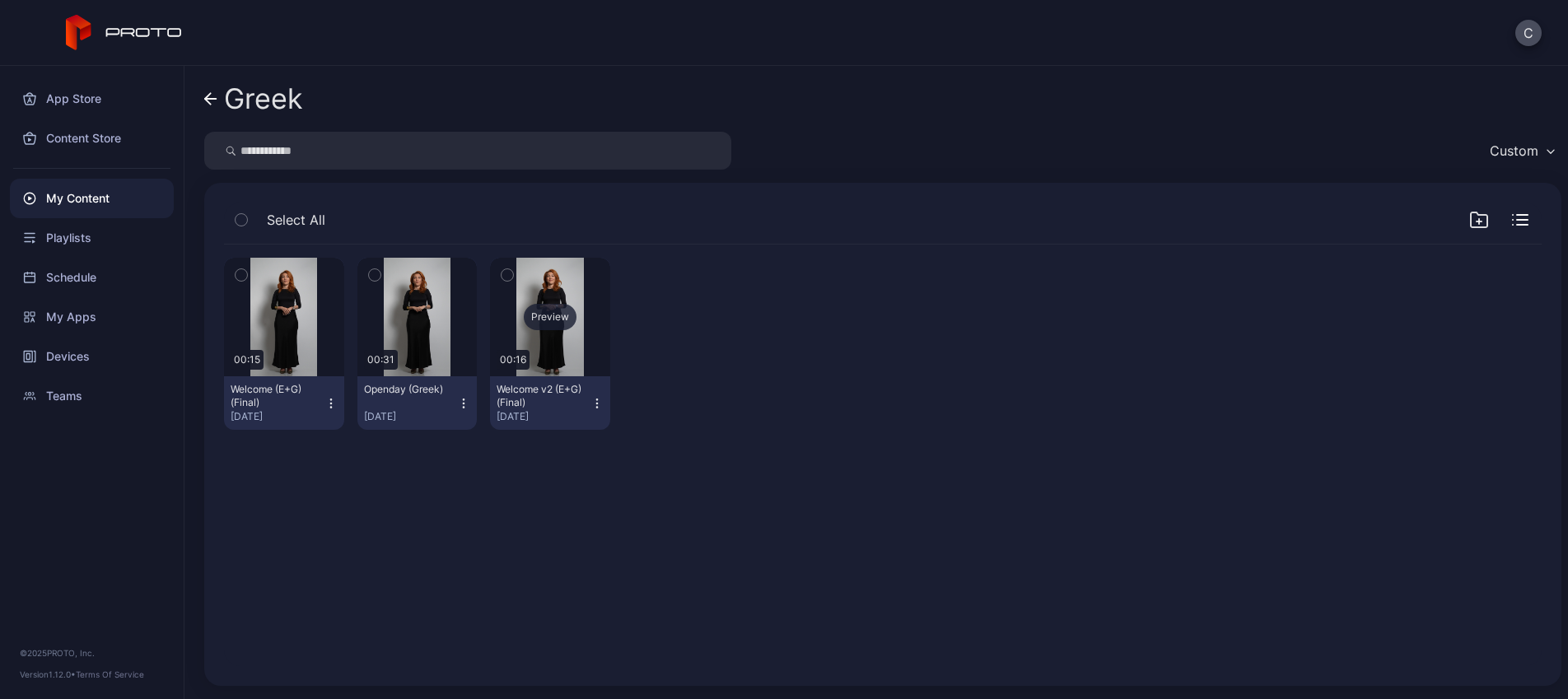
click at [582, 334] on div "Preview" at bounding box center [550, 316] width 121 height 119
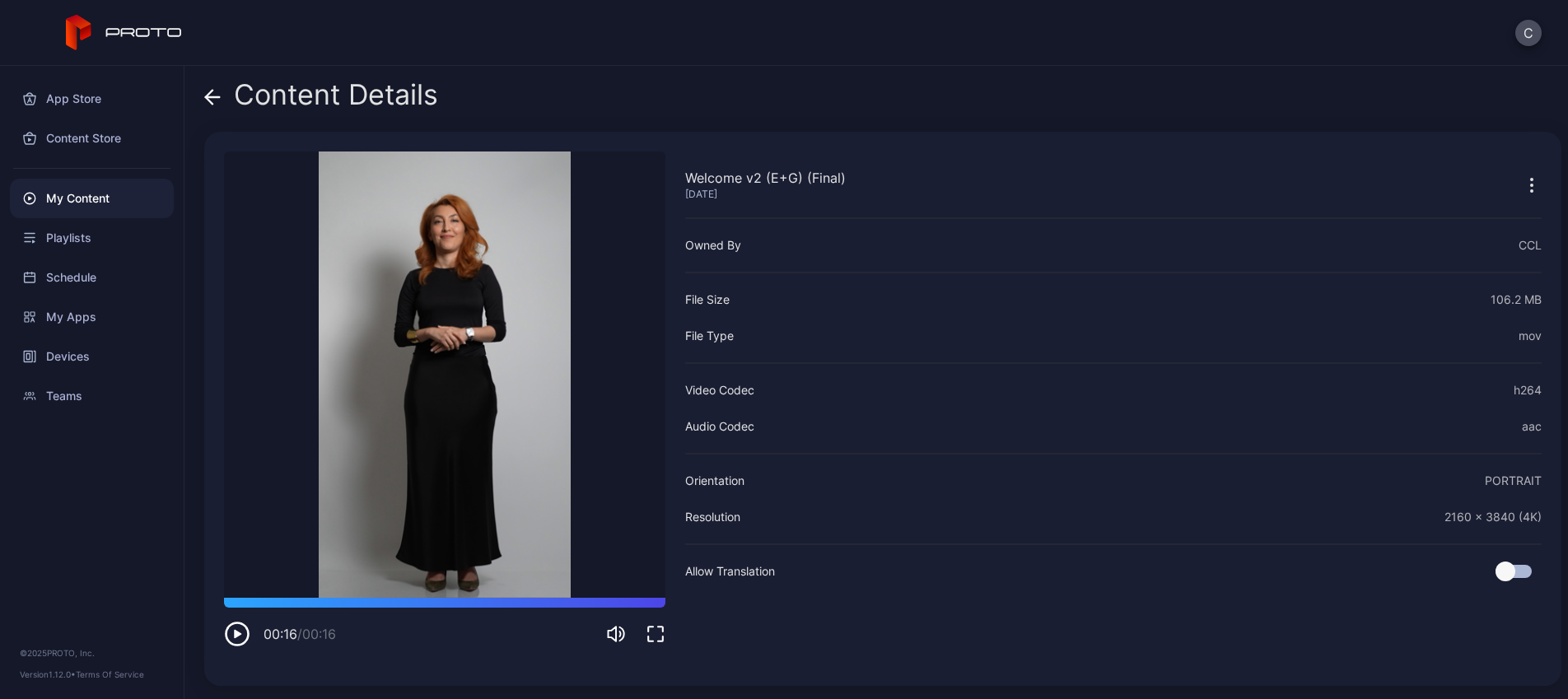
click at [356, 93] on div "Content Details" at bounding box center [321, 98] width 234 height 40
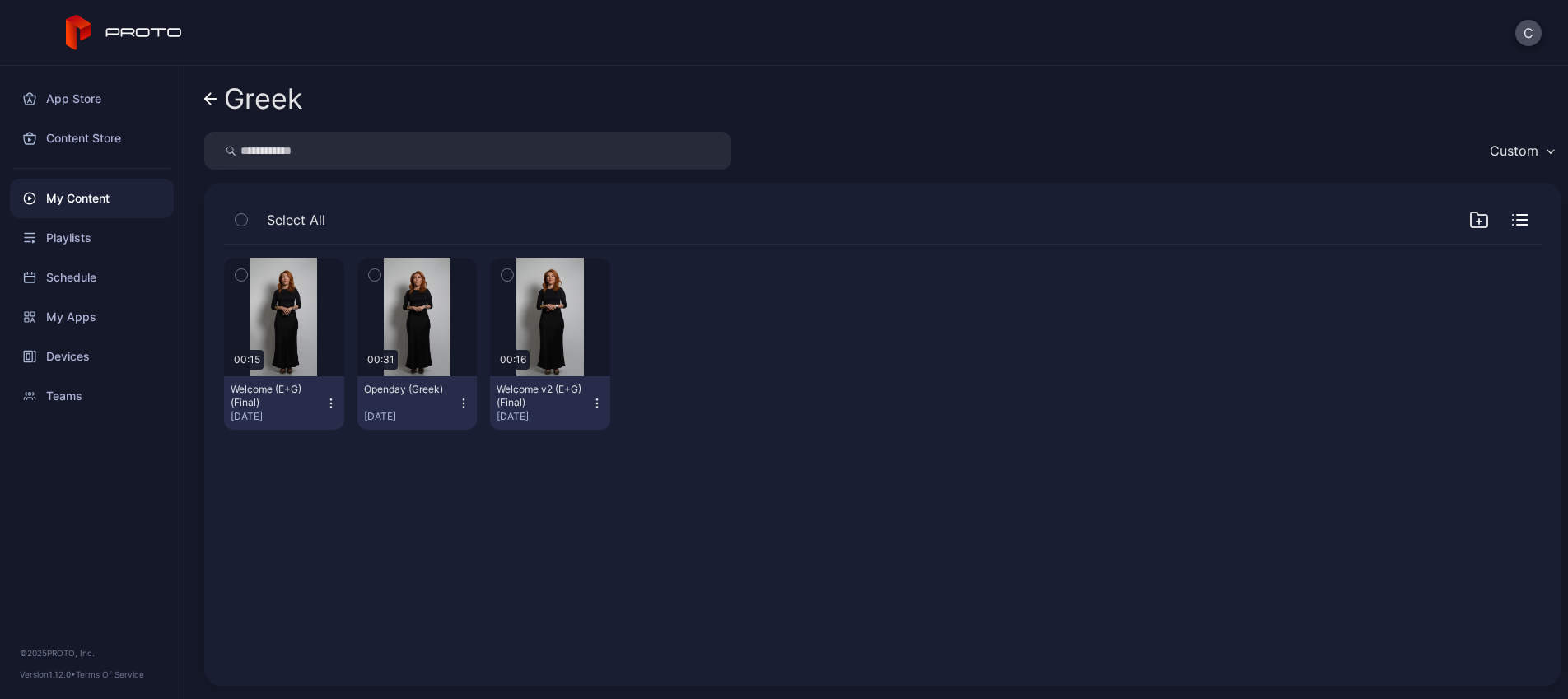
click at [263, 97] on div "Greek" at bounding box center [263, 98] width 79 height 31
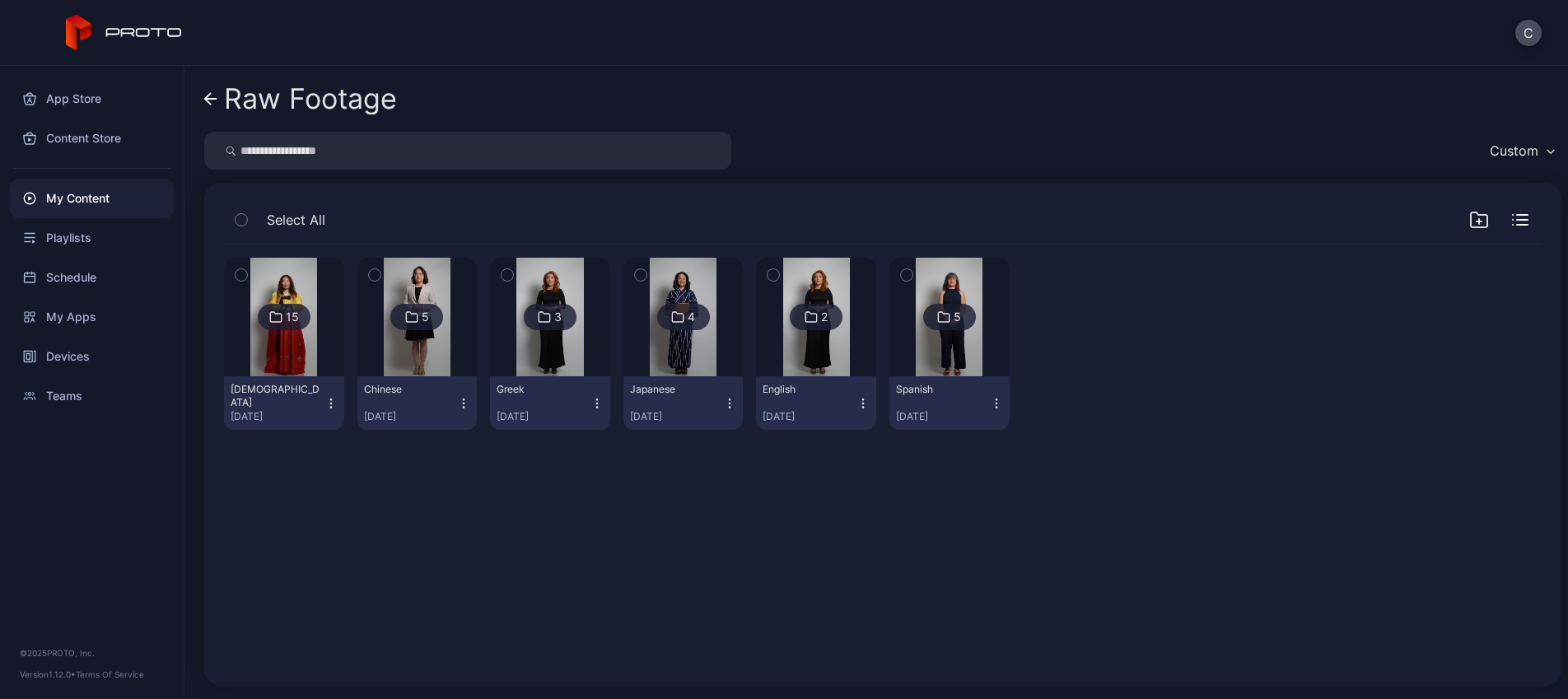
click at [983, 350] on img at bounding box center [949, 316] width 66 height 119
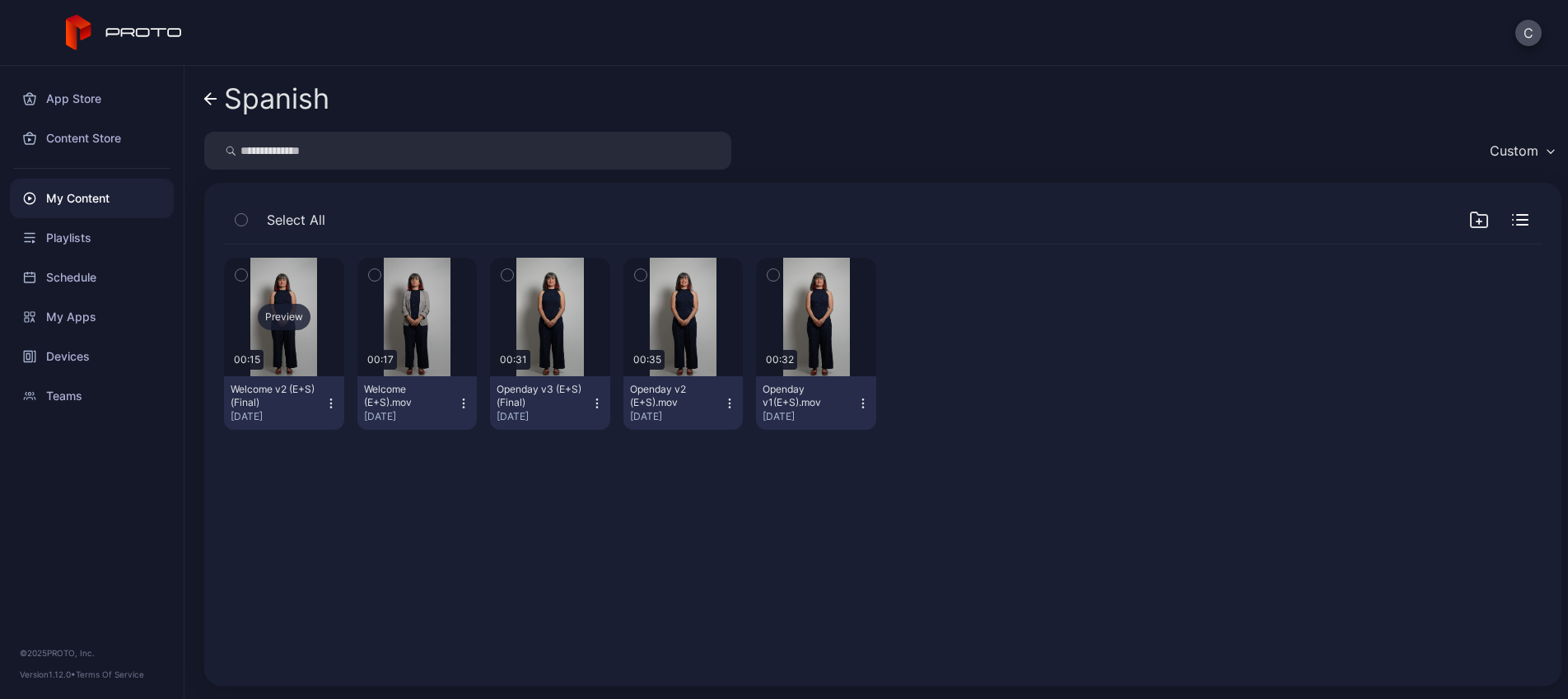
click at [293, 318] on div "Preview" at bounding box center [283, 316] width 52 height 27
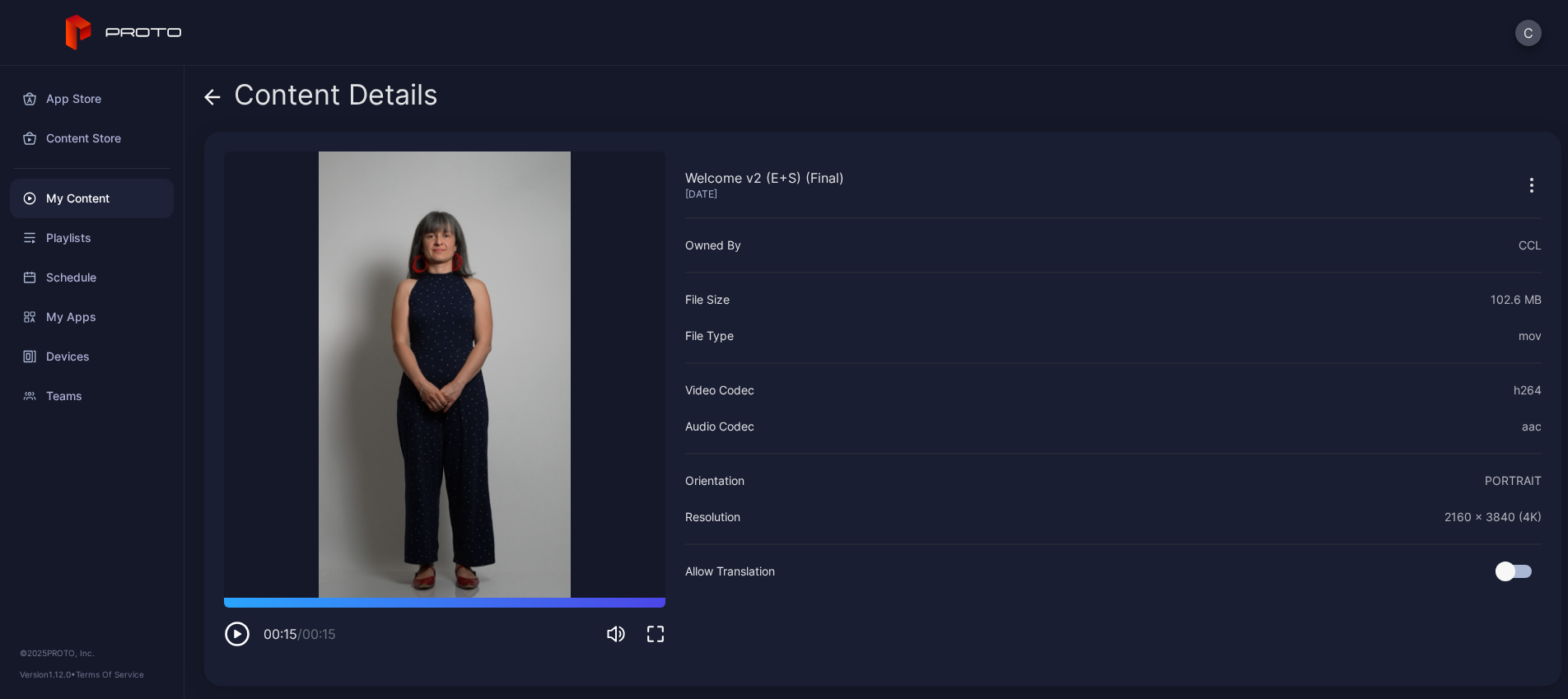
click at [380, 103] on div "Content Details" at bounding box center [321, 98] width 234 height 40
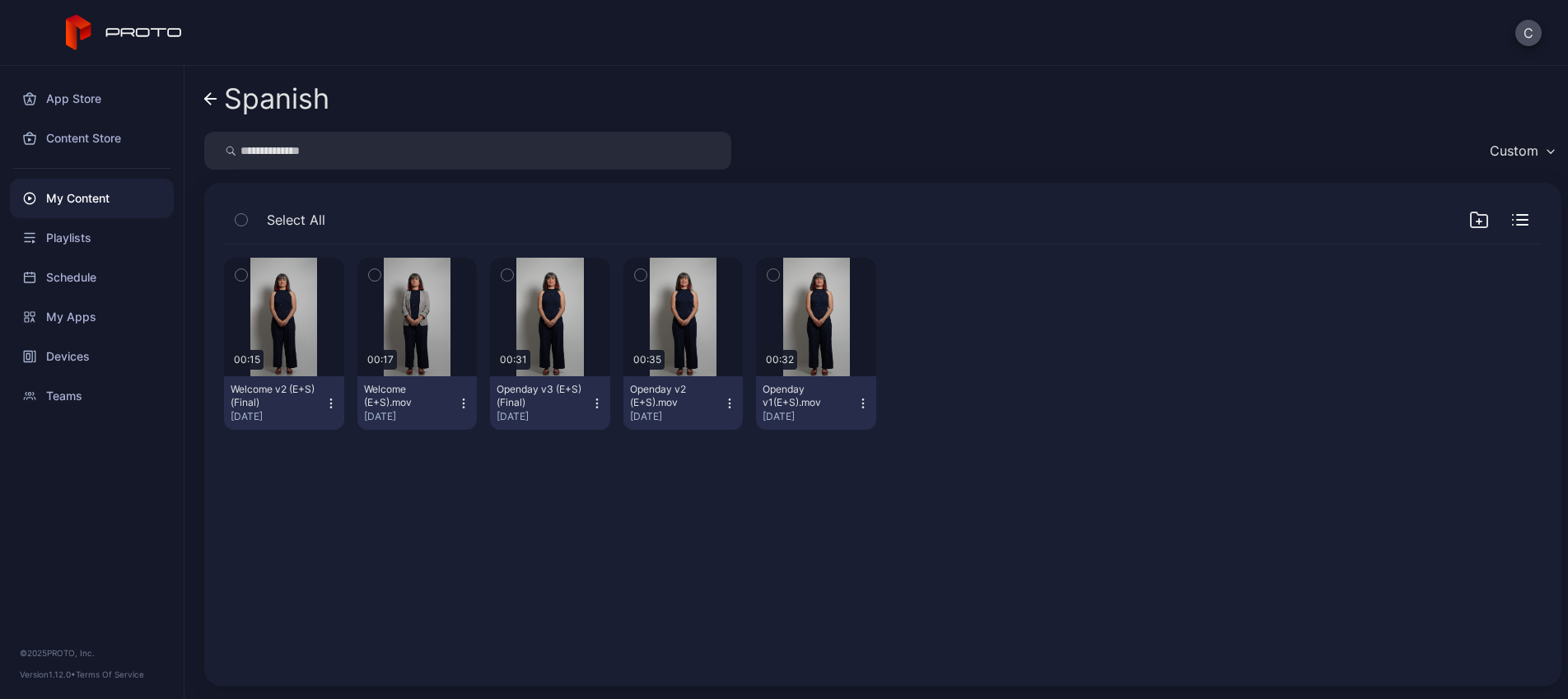
click at [256, 114] on div "Spanish" at bounding box center [276, 98] width 106 height 31
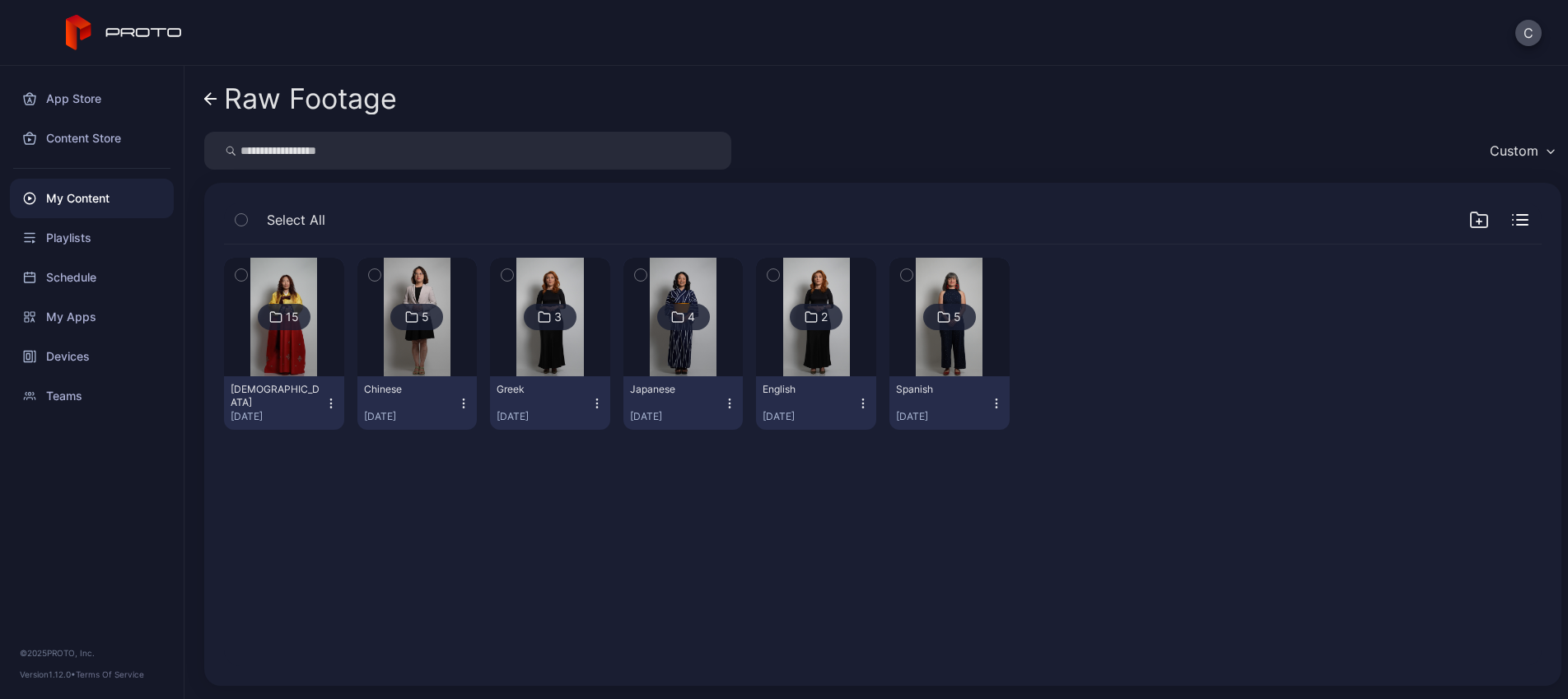
click at [493, 560] on div "15 Korean Aug 6, 2025 5 Chinese Aug 6, 2025 3 Greek Aug 6, 2025 4 Japanese Aug …" at bounding box center [882, 455] width 1344 height 448
click at [333, 104] on div "Raw Footage" at bounding box center [310, 98] width 173 height 31
